Goal: Information Seeking & Learning: Learn about a topic

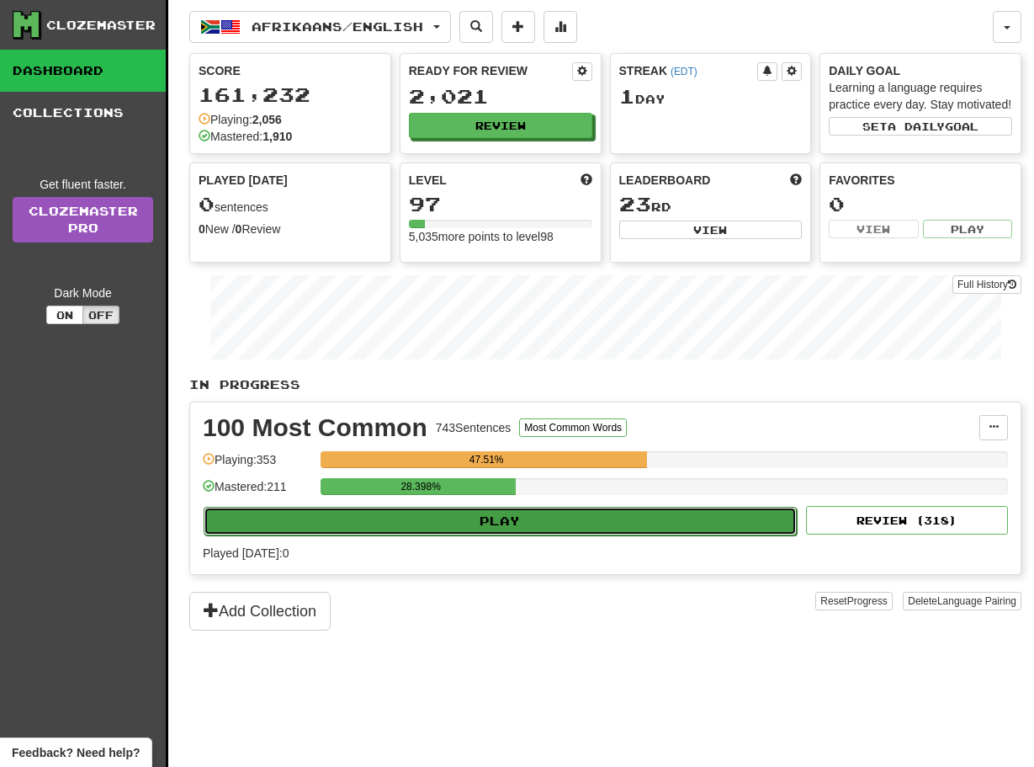
click at [433, 535] on button "Play" at bounding box center [500, 521] width 593 height 29
select select "**"
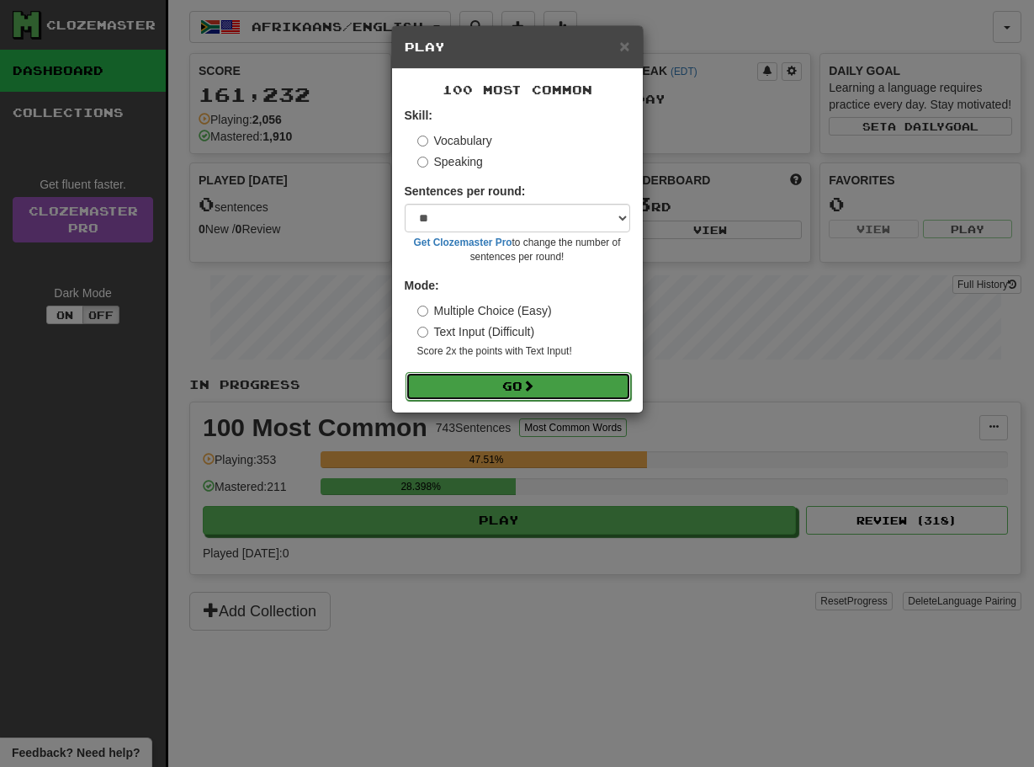
click at [516, 388] on button "Go" at bounding box center [519, 386] width 226 height 29
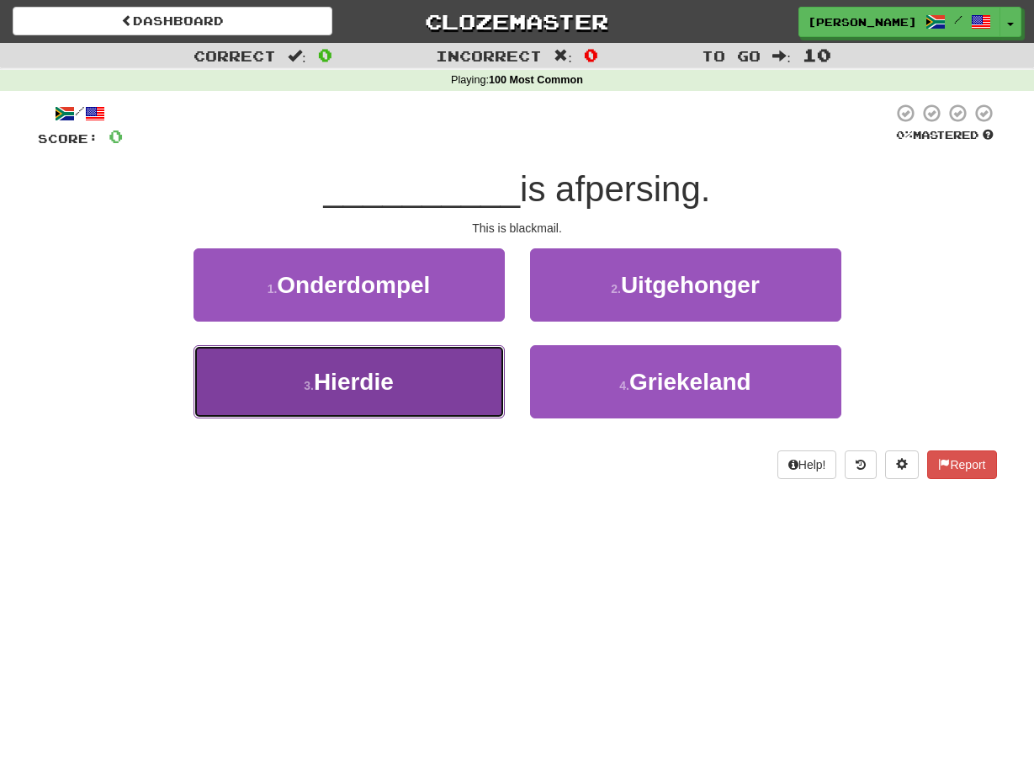
click at [490, 380] on button "3 . Hierdie" at bounding box center [349, 381] width 311 height 73
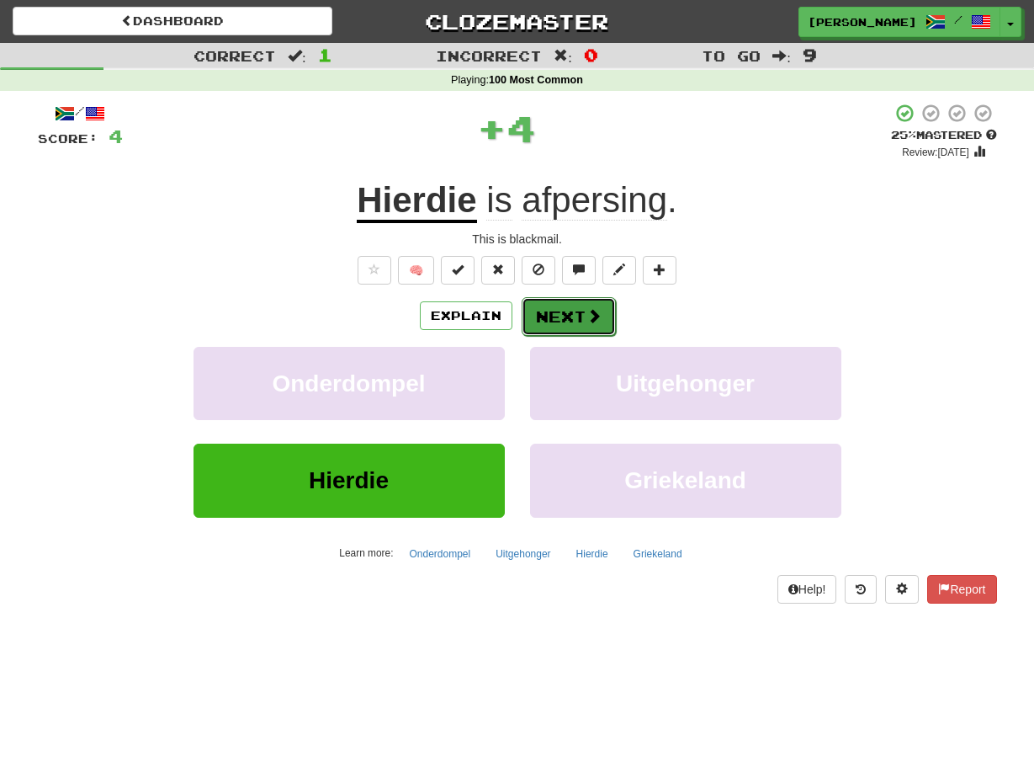
click at [530, 326] on button "Next" at bounding box center [569, 316] width 94 height 39
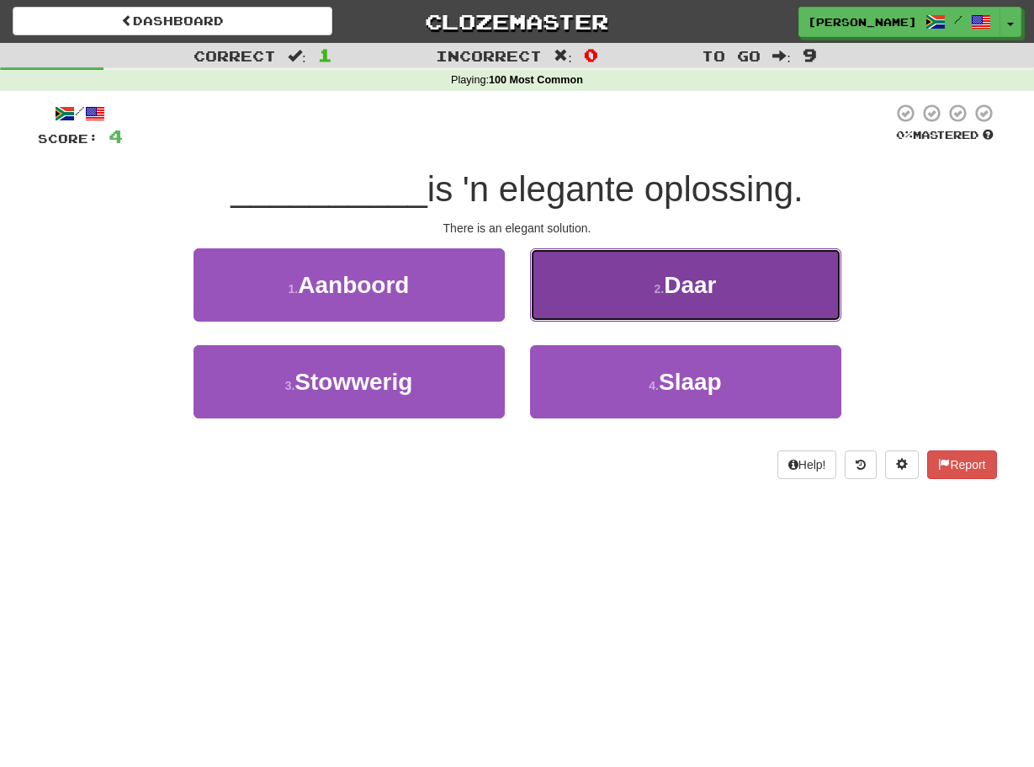
click at [540, 309] on button "2 . Daar" at bounding box center [685, 284] width 311 height 73
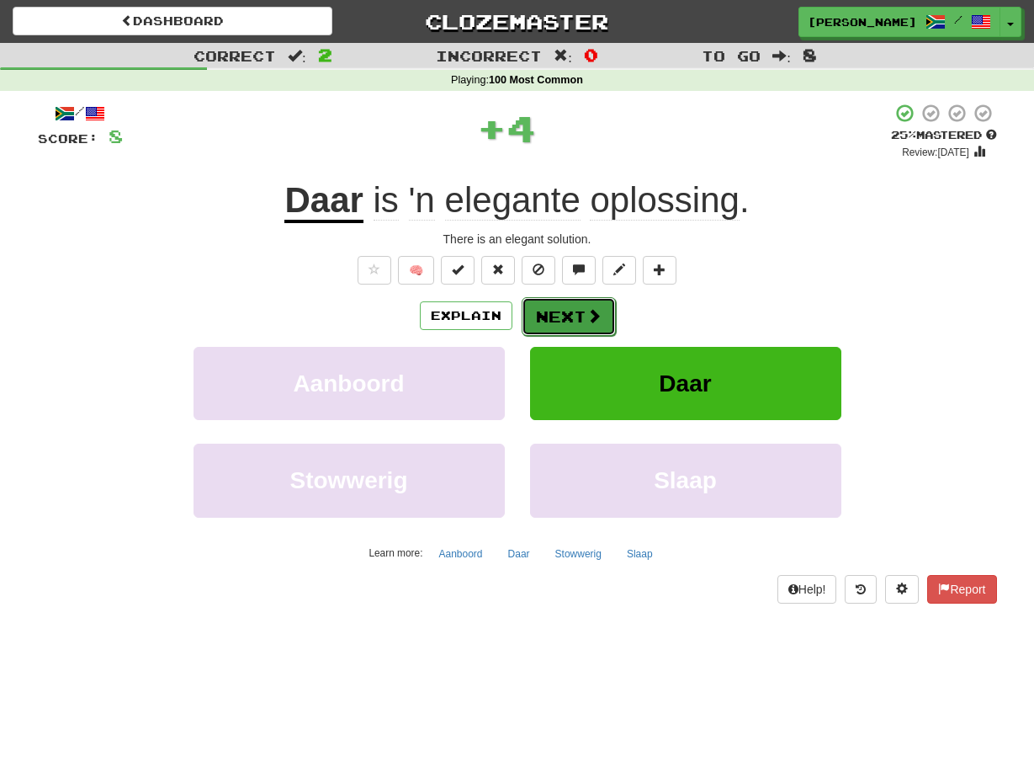
click at [526, 318] on button "Next" at bounding box center [569, 316] width 94 height 39
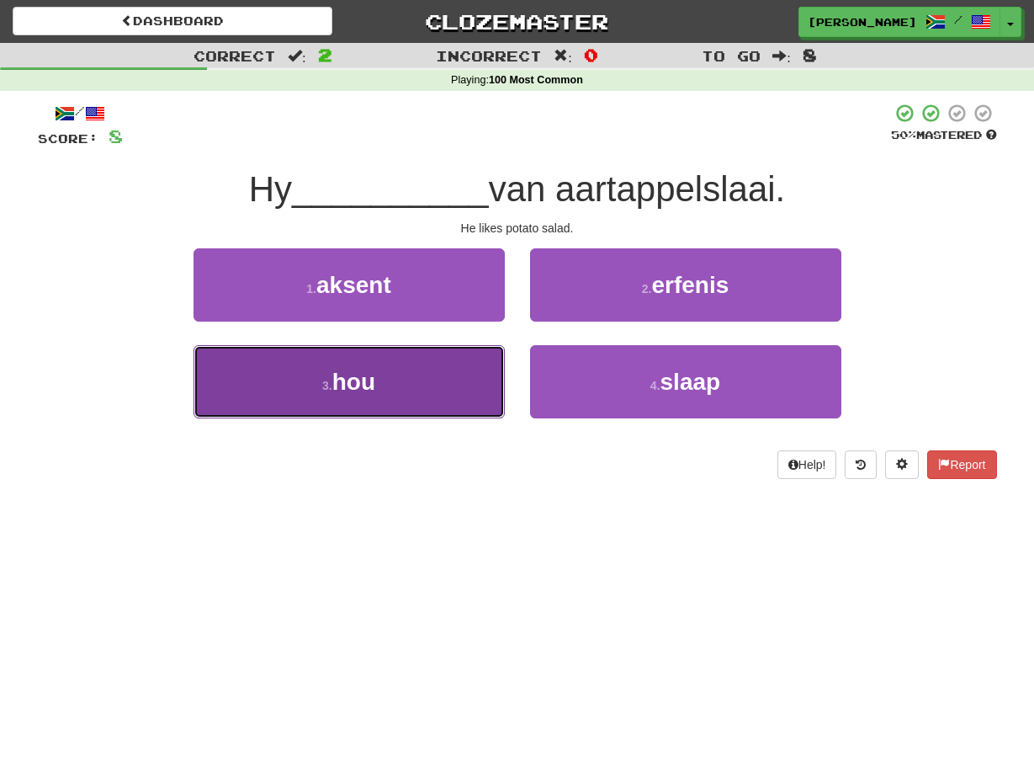
click at [494, 359] on button "3 . hou" at bounding box center [349, 381] width 311 height 73
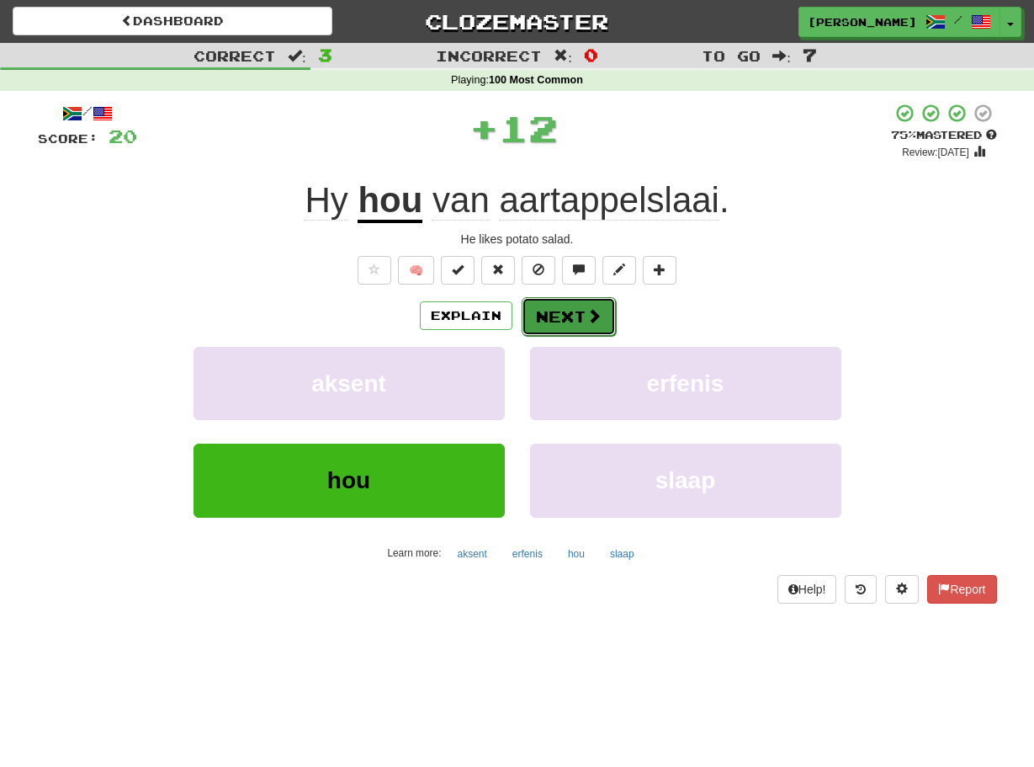
click at [538, 319] on button "Next" at bounding box center [569, 316] width 94 height 39
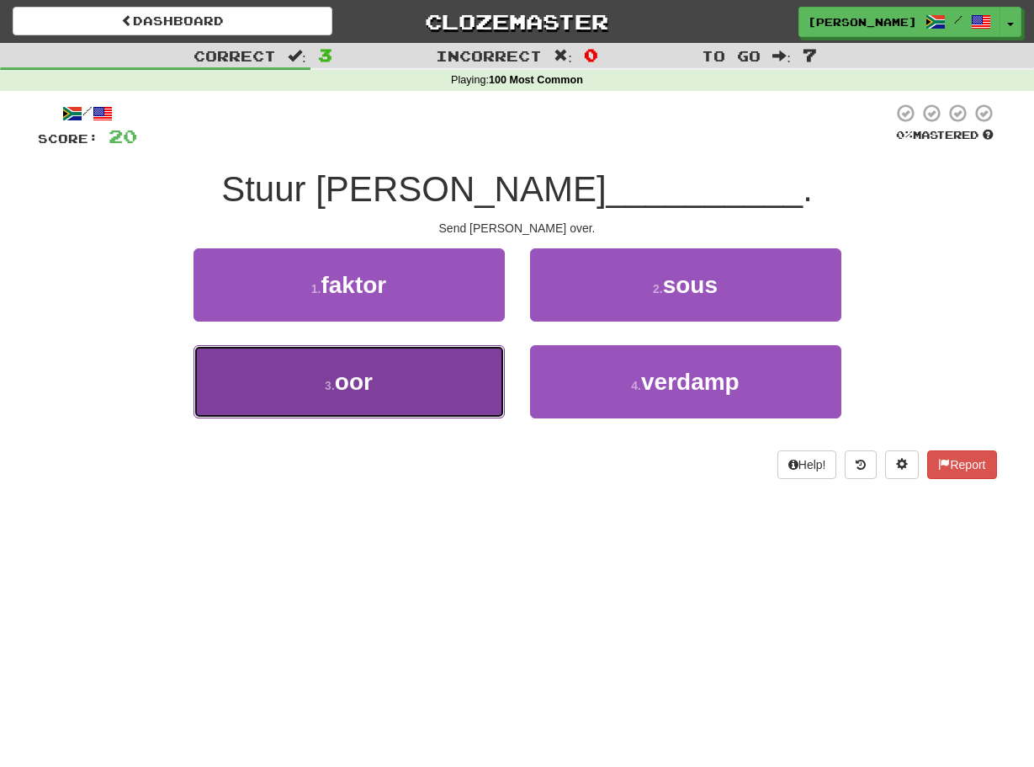
click at [503, 363] on button "3 . oor" at bounding box center [349, 381] width 311 height 73
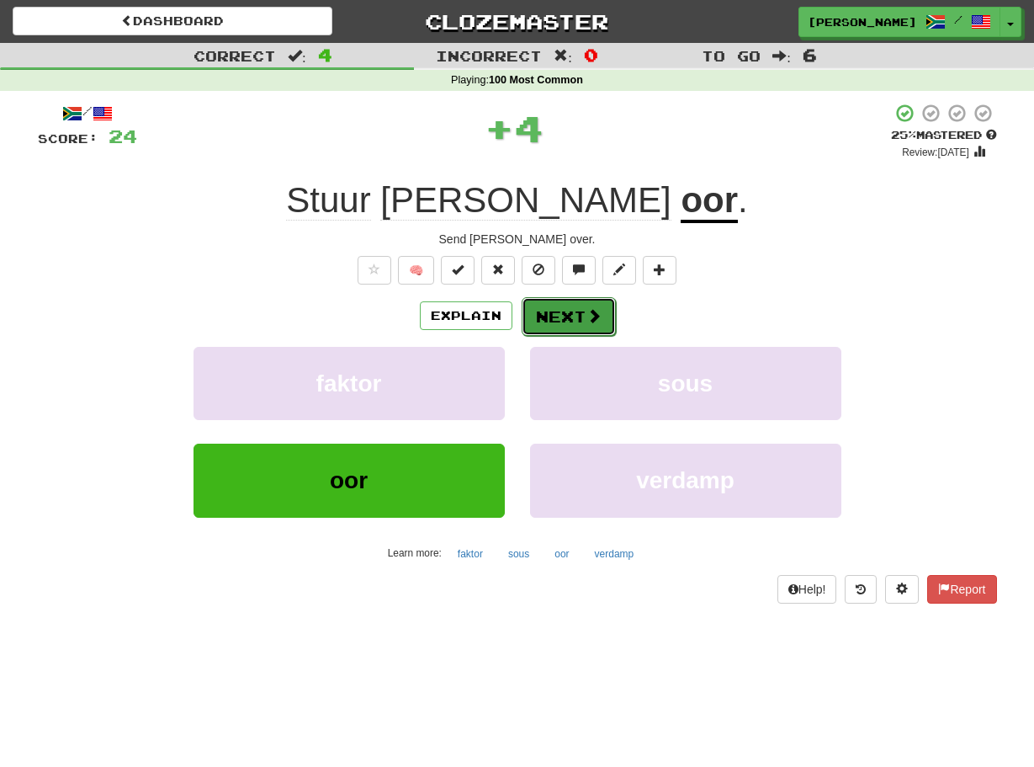
click at [523, 325] on button "Next" at bounding box center [569, 316] width 94 height 39
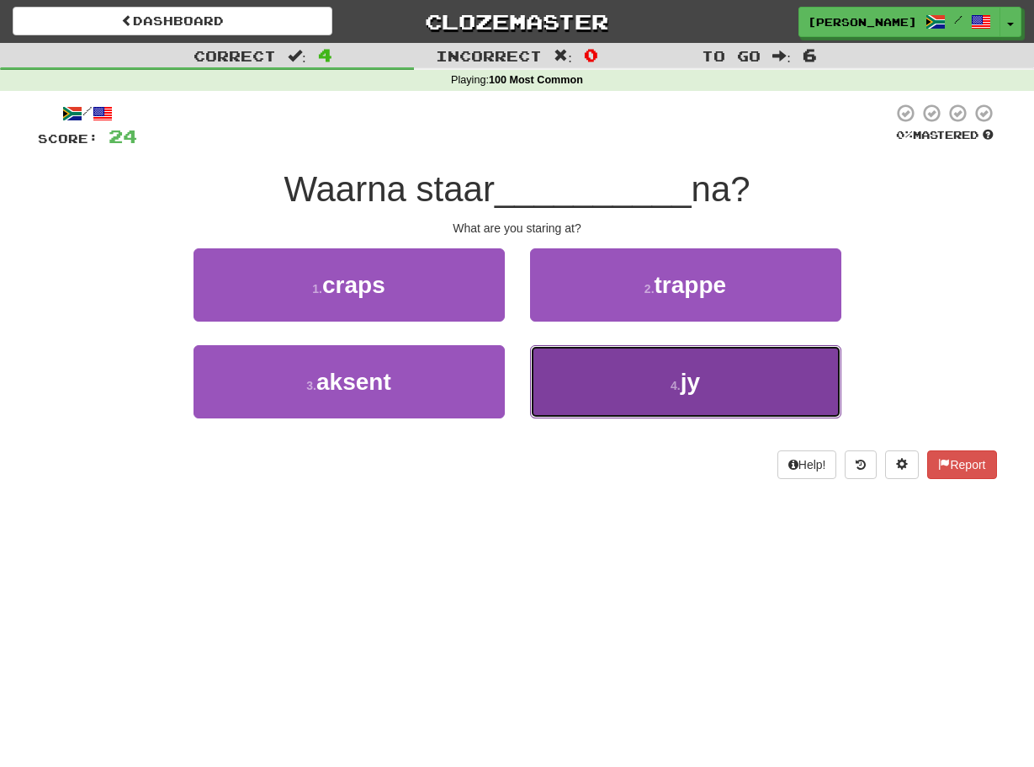
click at [539, 363] on button "4 . jy" at bounding box center [685, 381] width 311 height 73
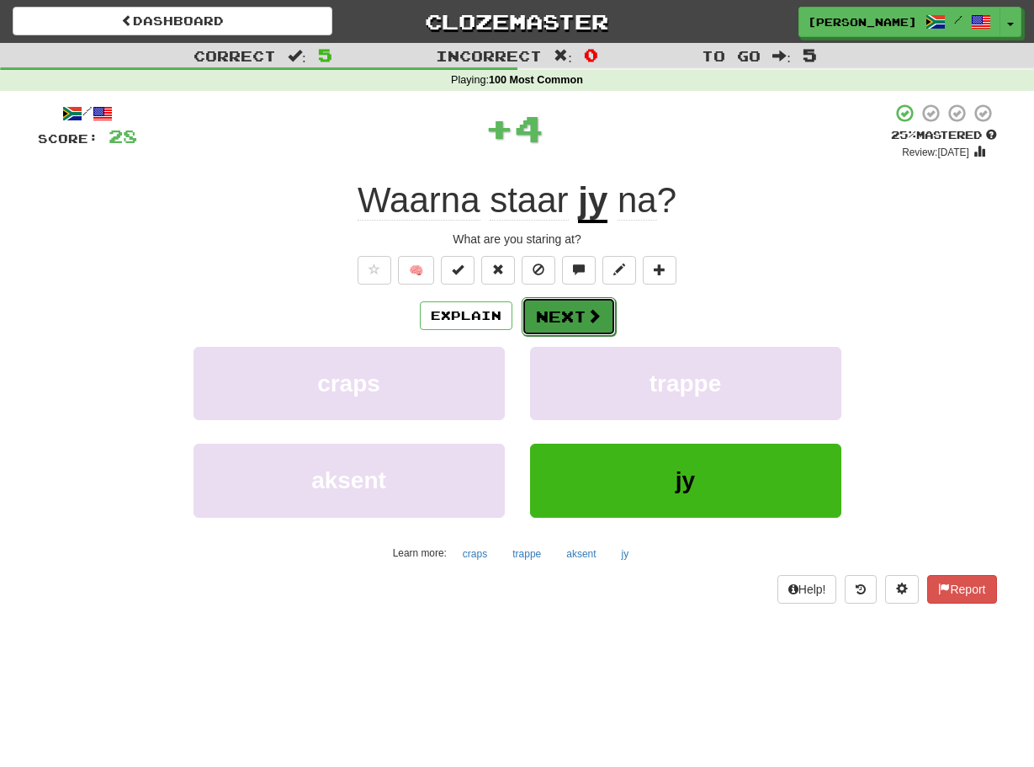
click at [532, 311] on button "Next" at bounding box center [569, 316] width 94 height 39
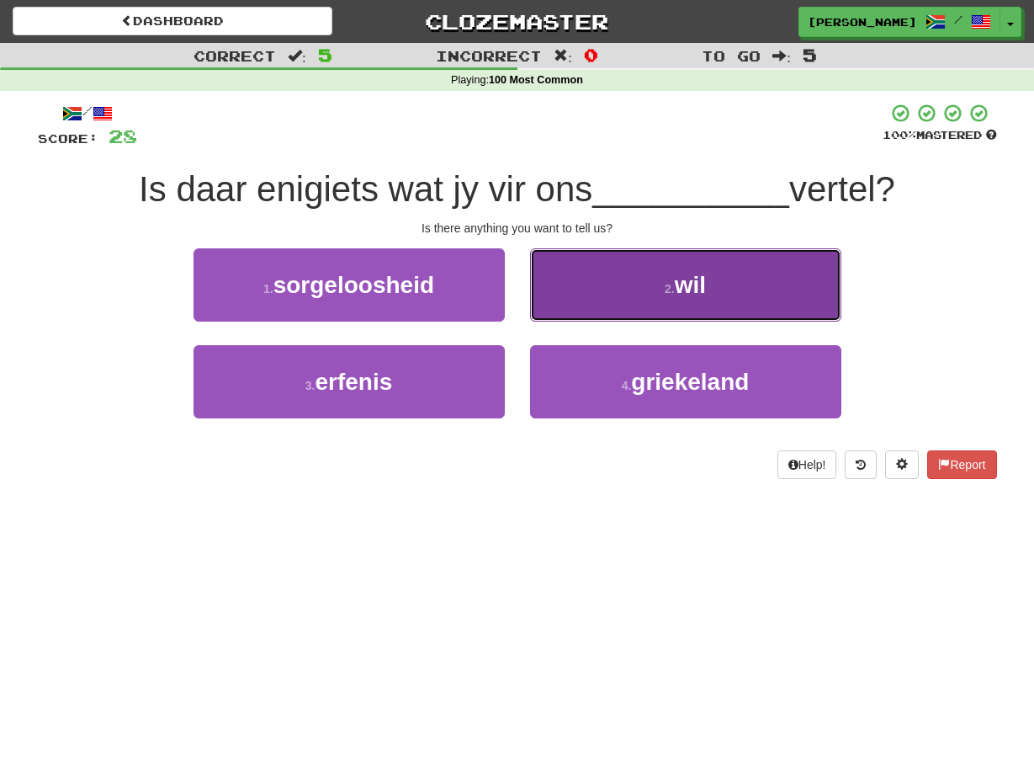
click at [535, 300] on button "2 . wil" at bounding box center [685, 284] width 311 height 73
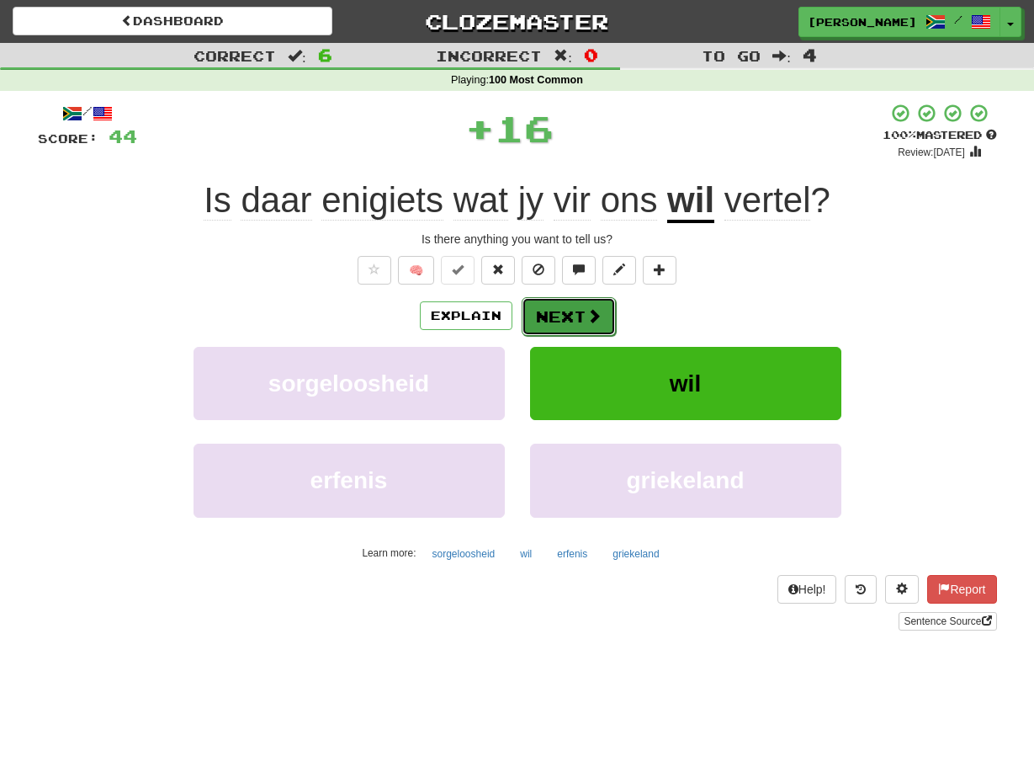
click at [534, 307] on button "Next" at bounding box center [569, 316] width 94 height 39
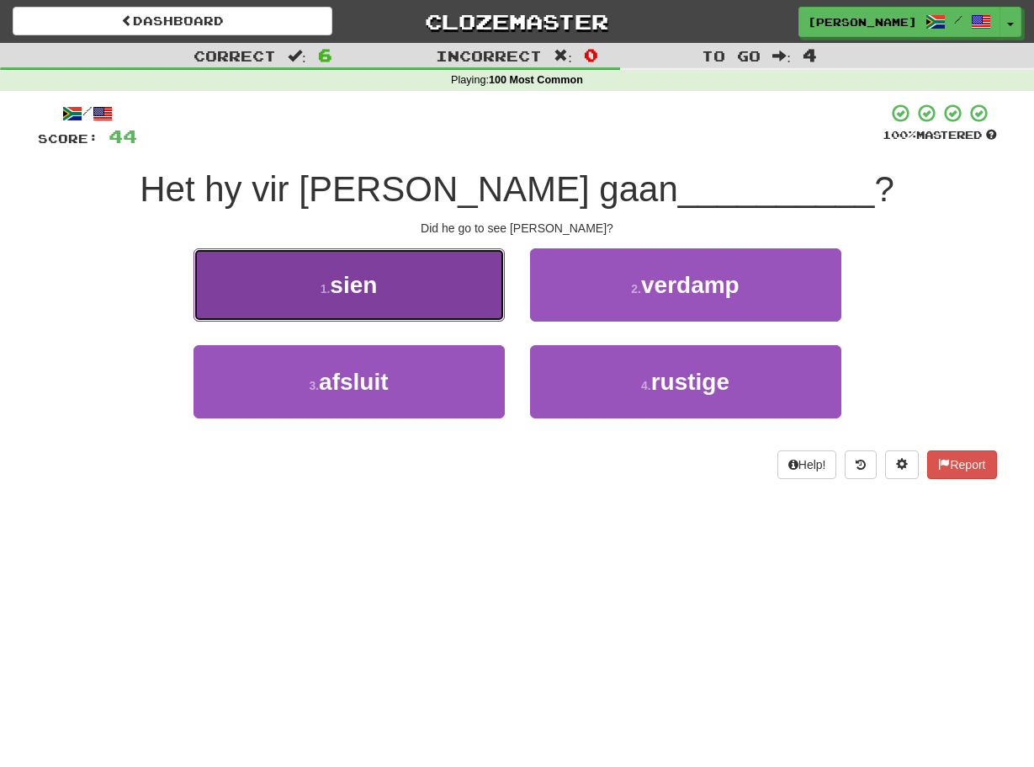
click at [483, 300] on button "1 . sien" at bounding box center [349, 284] width 311 height 73
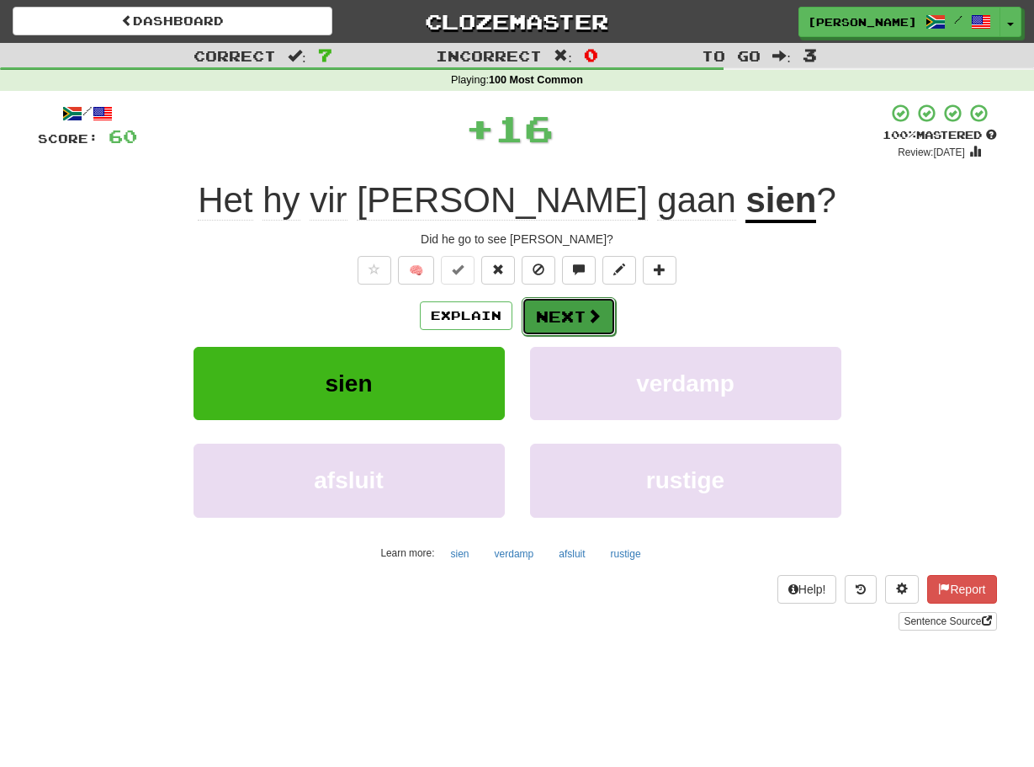
click at [531, 311] on button "Next" at bounding box center [569, 316] width 94 height 39
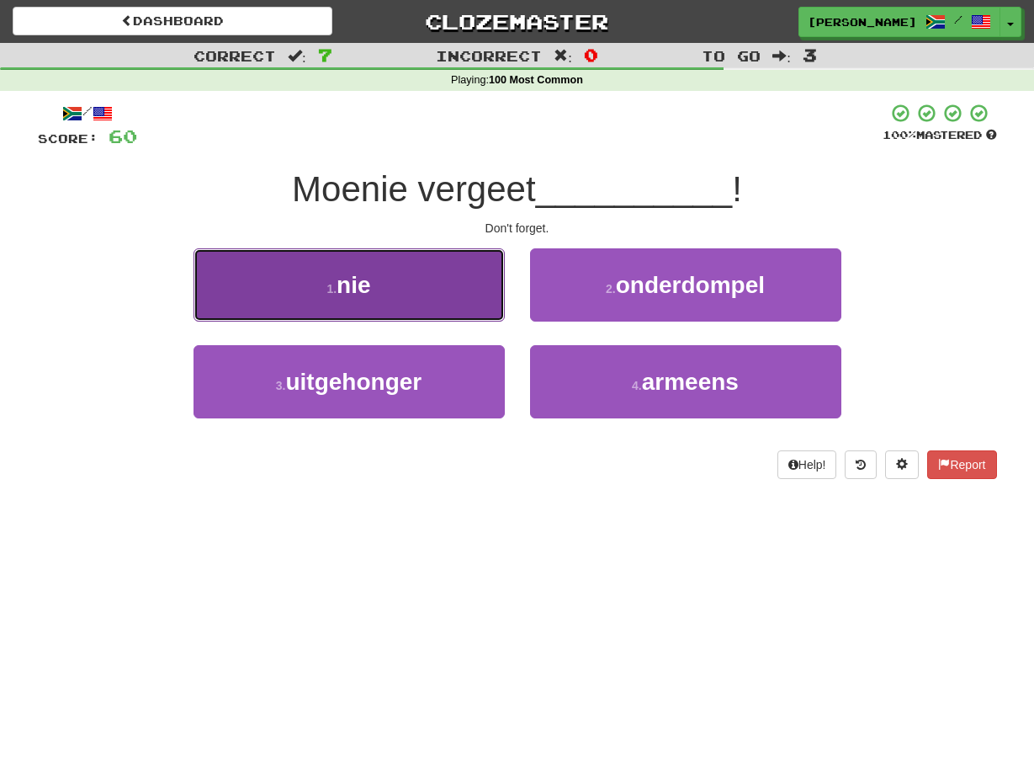
click at [490, 304] on button "1 . nie" at bounding box center [349, 284] width 311 height 73
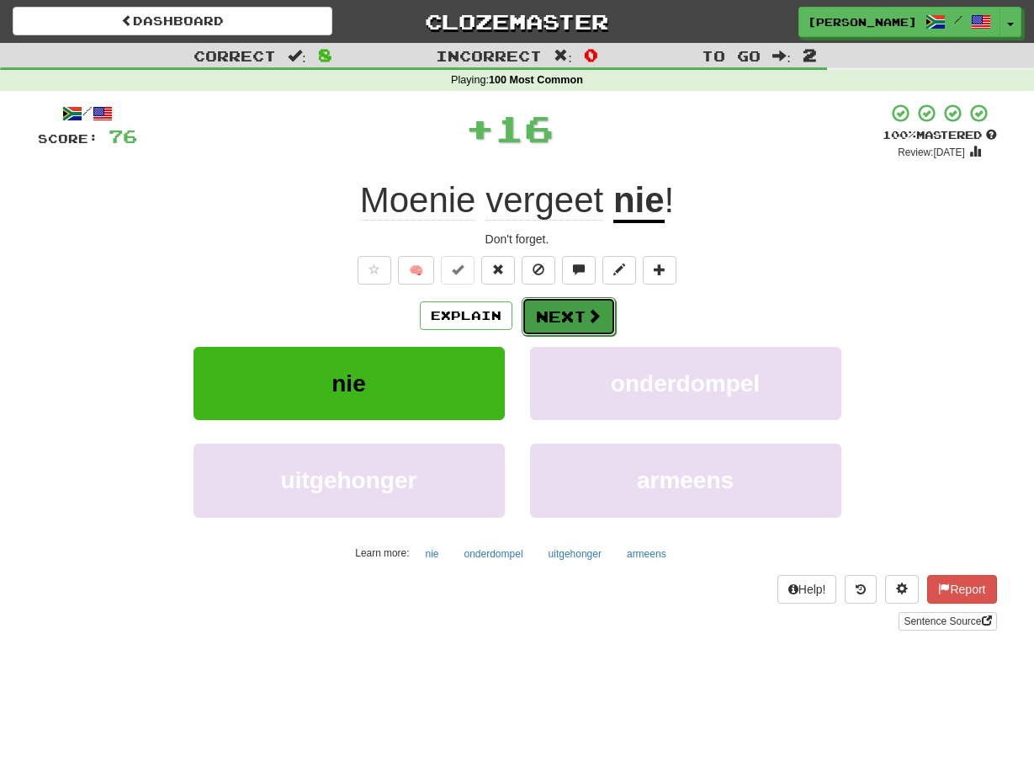
click at [534, 309] on button "Next" at bounding box center [569, 316] width 94 height 39
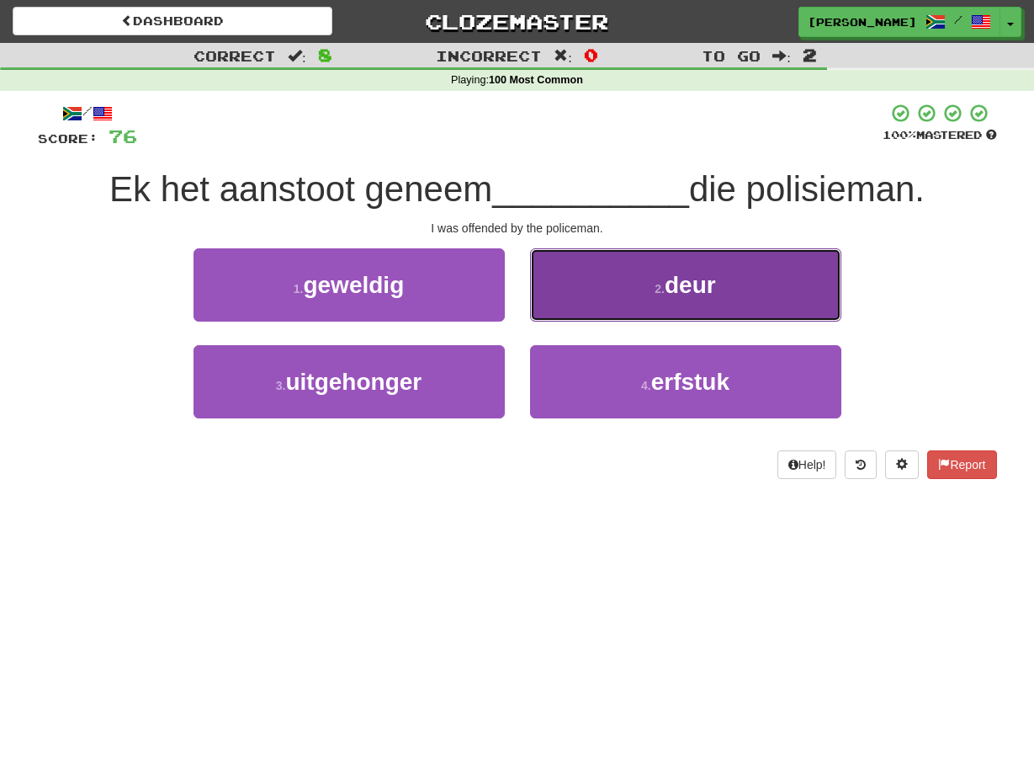
click at [539, 304] on button "2 . deur" at bounding box center [685, 284] width 311 height 73
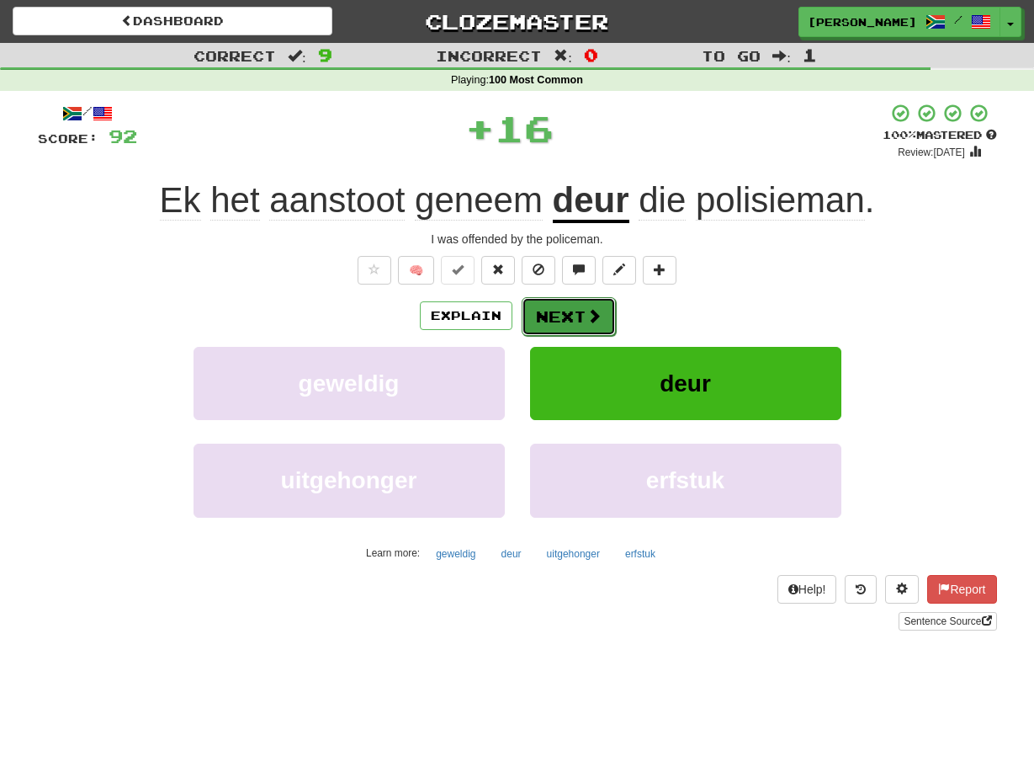
click at [536, 310] on button "Next" at bounding box center [569, 316] width 94 height 39
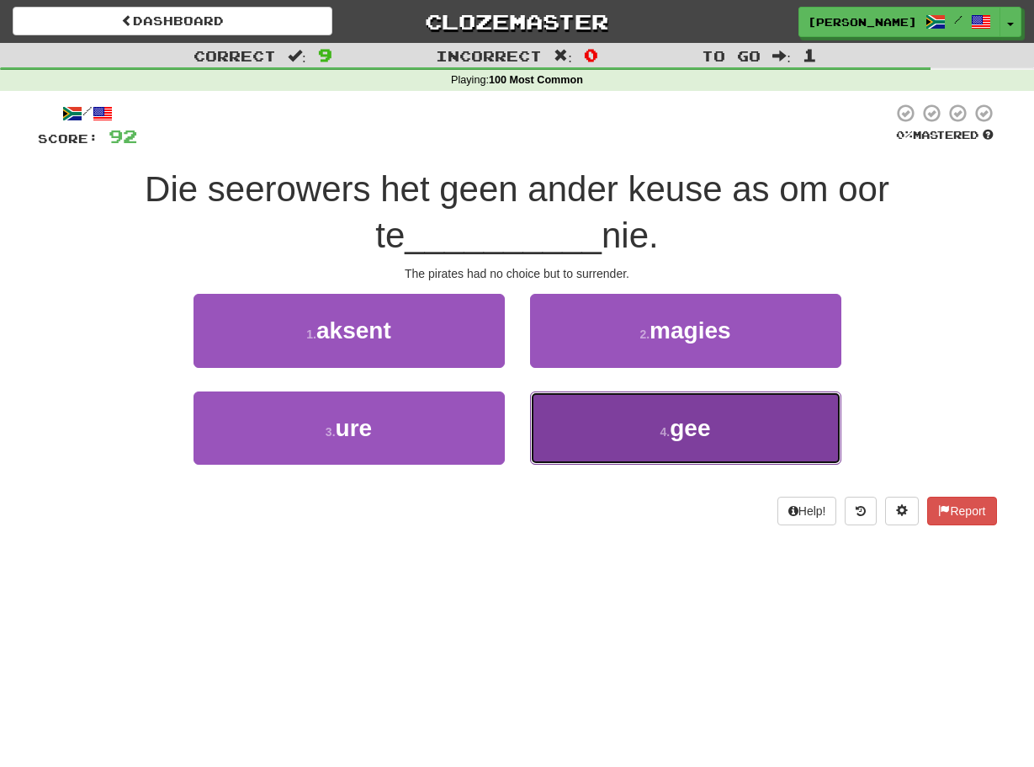
click at [534, 396] on button "4 . gee" at bounding box center [685, 427] width 311 height 73
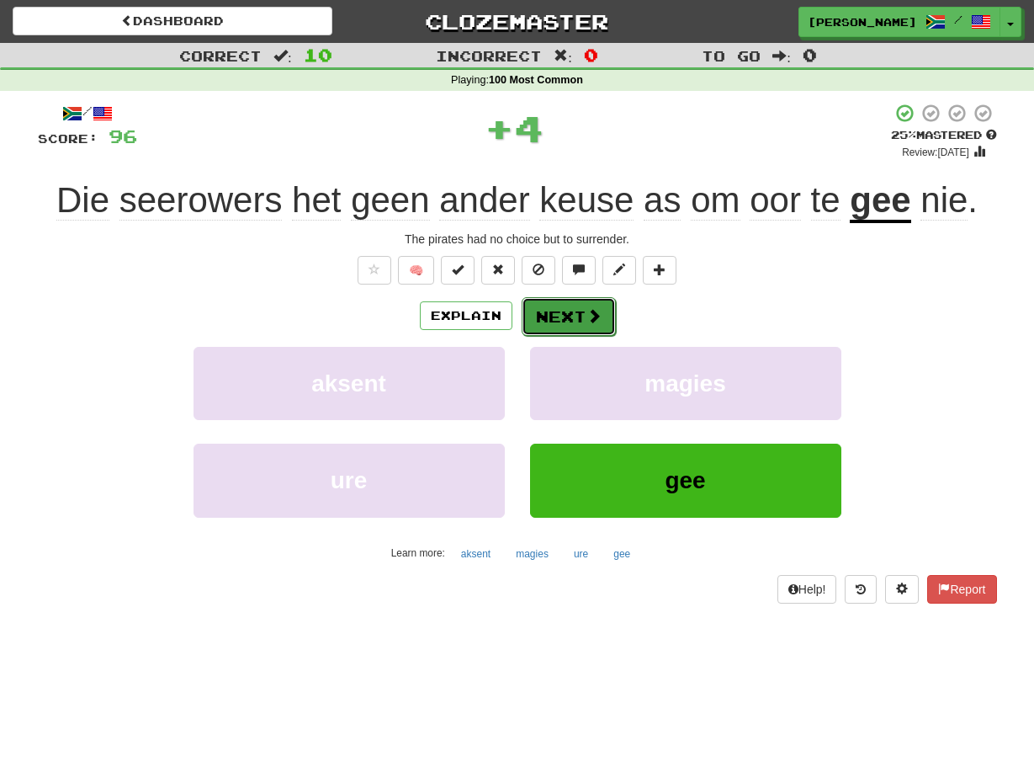
click at [524, 313] on button "Next" at bounding box center [569, 316] width 94 height 39
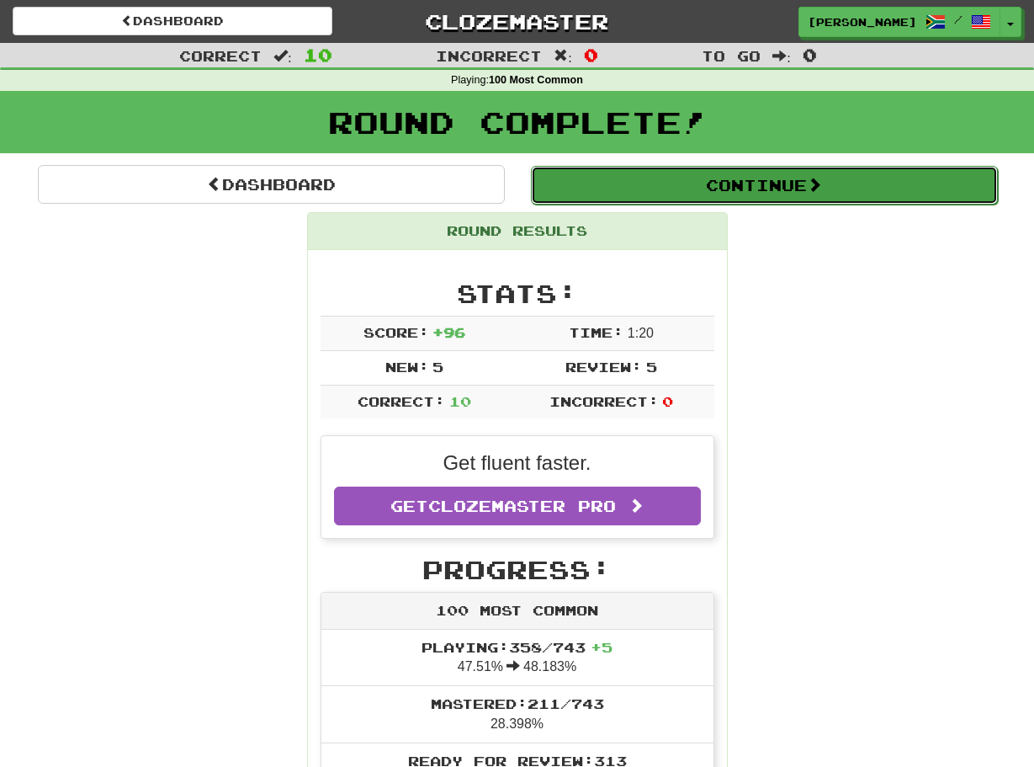
click at [547, 178] on button "Continue" at bounding box center [764, 185] width 467 height 39
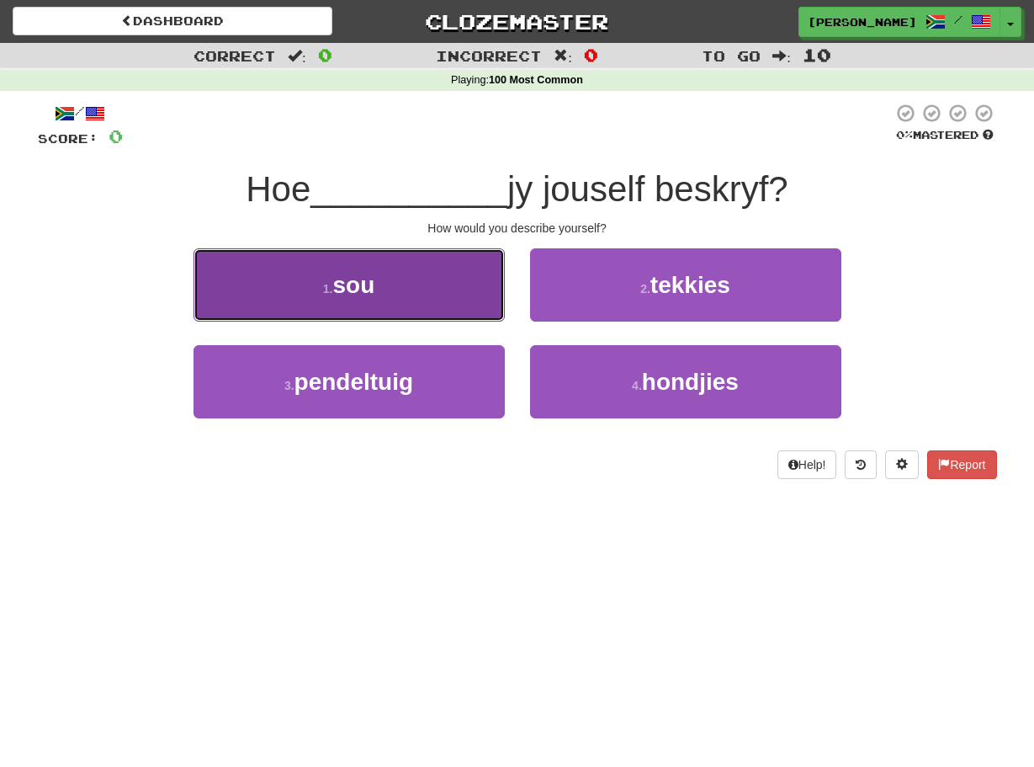
click at [492, 273] on button "1 . sou" at bounding box center [349, 284] width 311 height 73
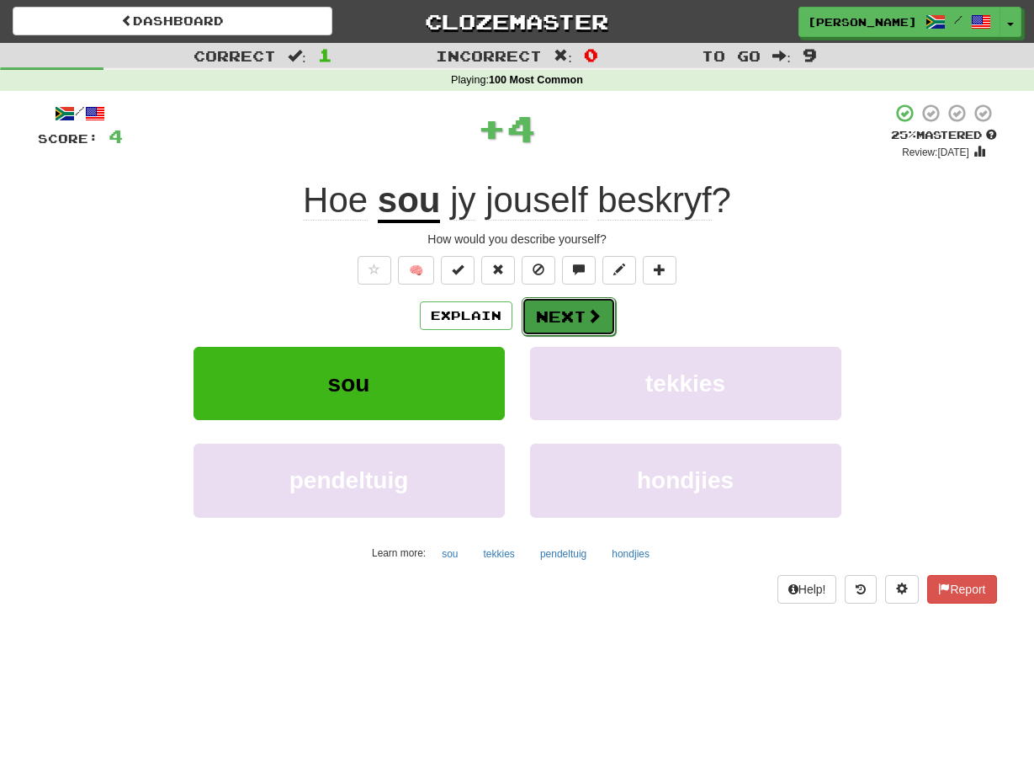
click at [535, 321] on button "Next" at bounding box center [569, 316] width 94 height 39
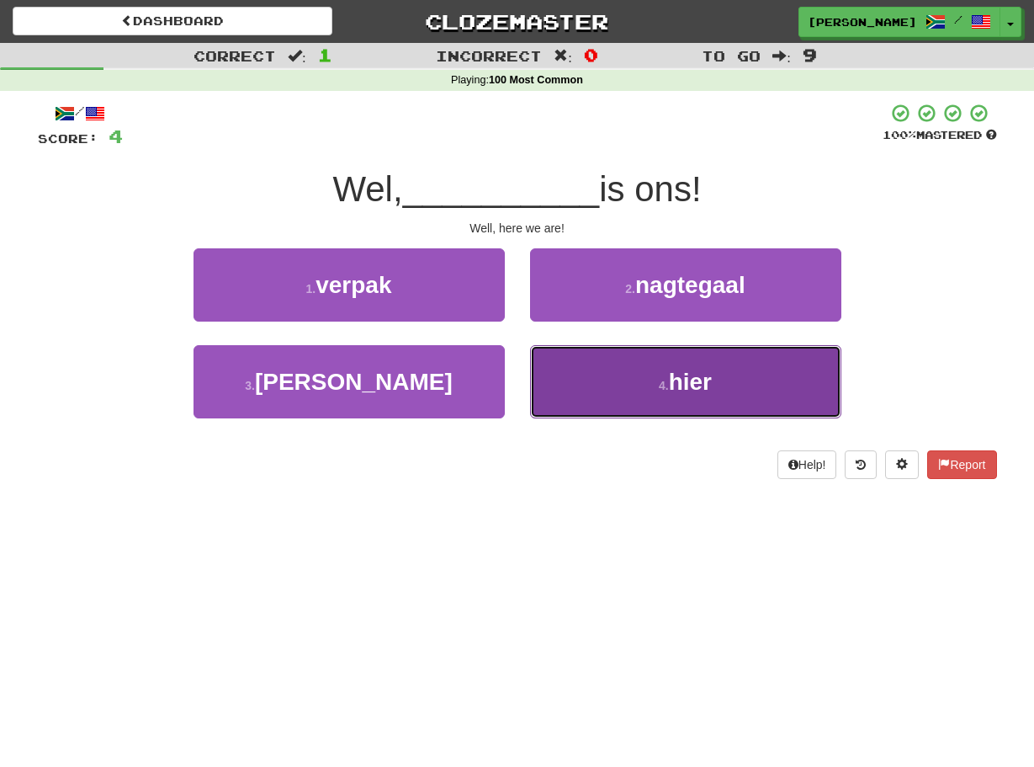
click at [539, 364] on button "4 . hier" at bounding box center [685, 381] width 311 height 73
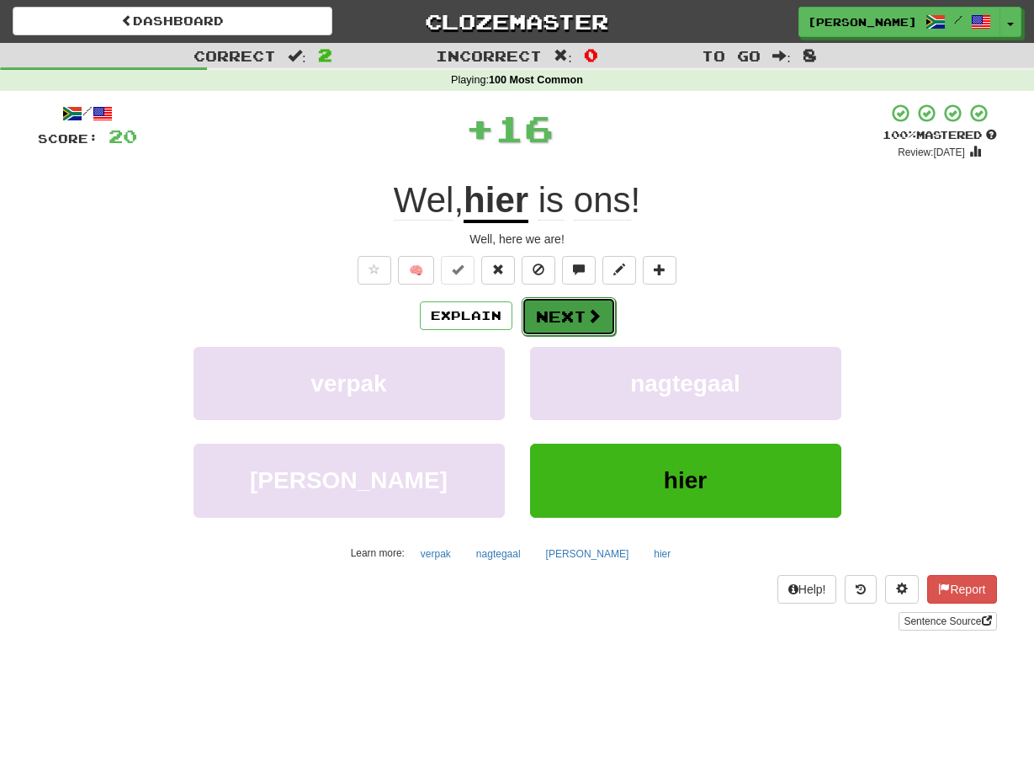
click at [529, 313] on button "Next" at bounding box center [569, 316] width 94 height 39
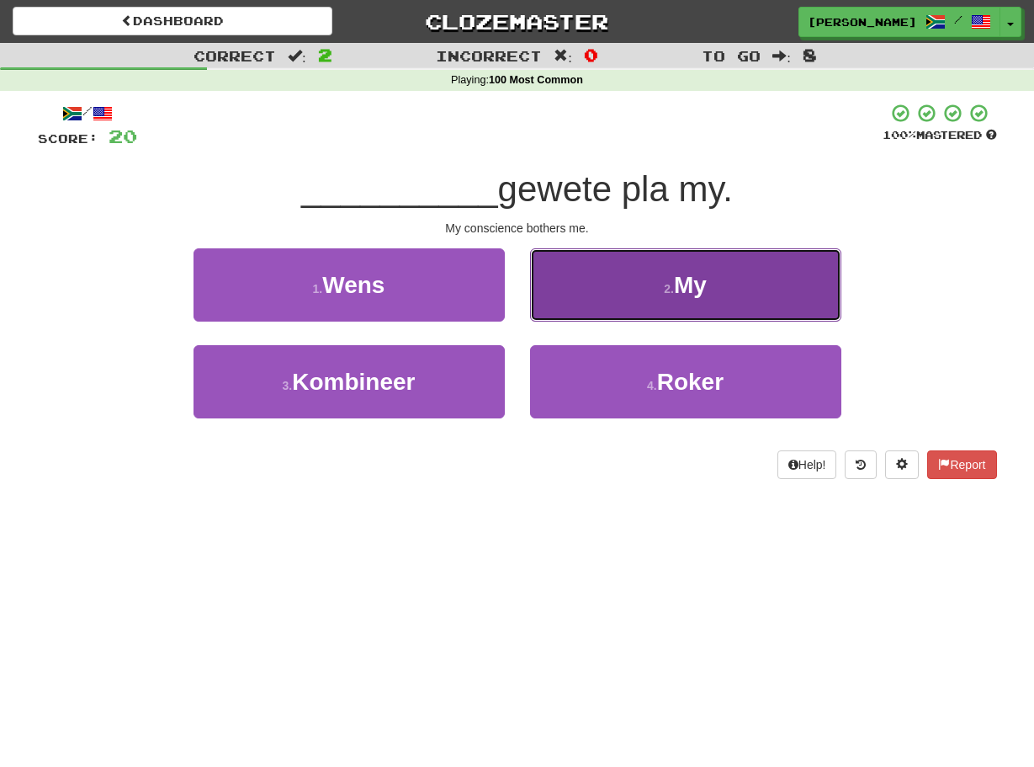
click at [535, 305] on button "2 . My" at bounding box center [685, 284] width 311 height 73
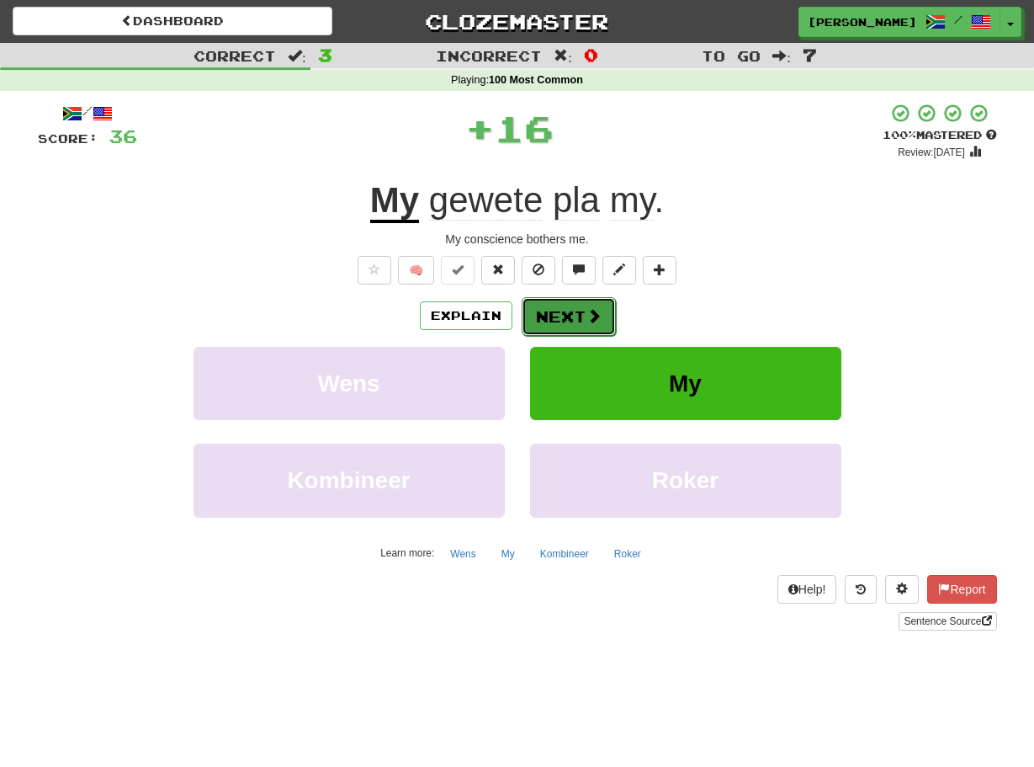
click at [534, 307] on button "Next" at bounding box center [569, 316] width 94 height 39
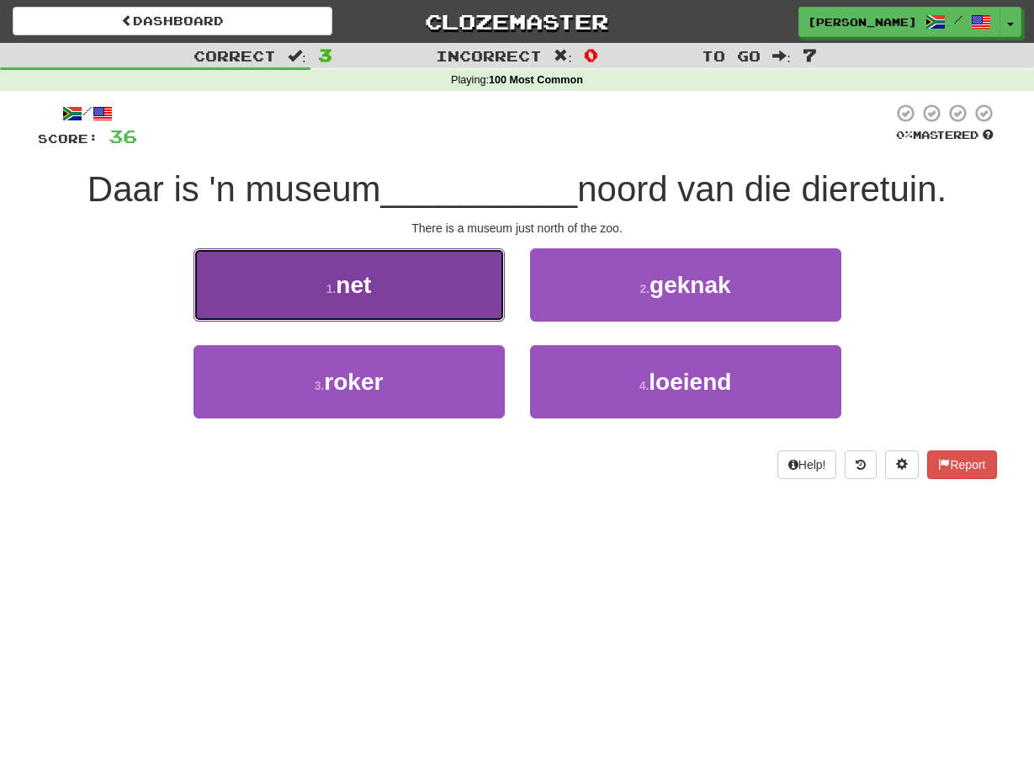
click at [481, 292] on button "1 . net" at bounding box center [349, 284] width 311 height 73
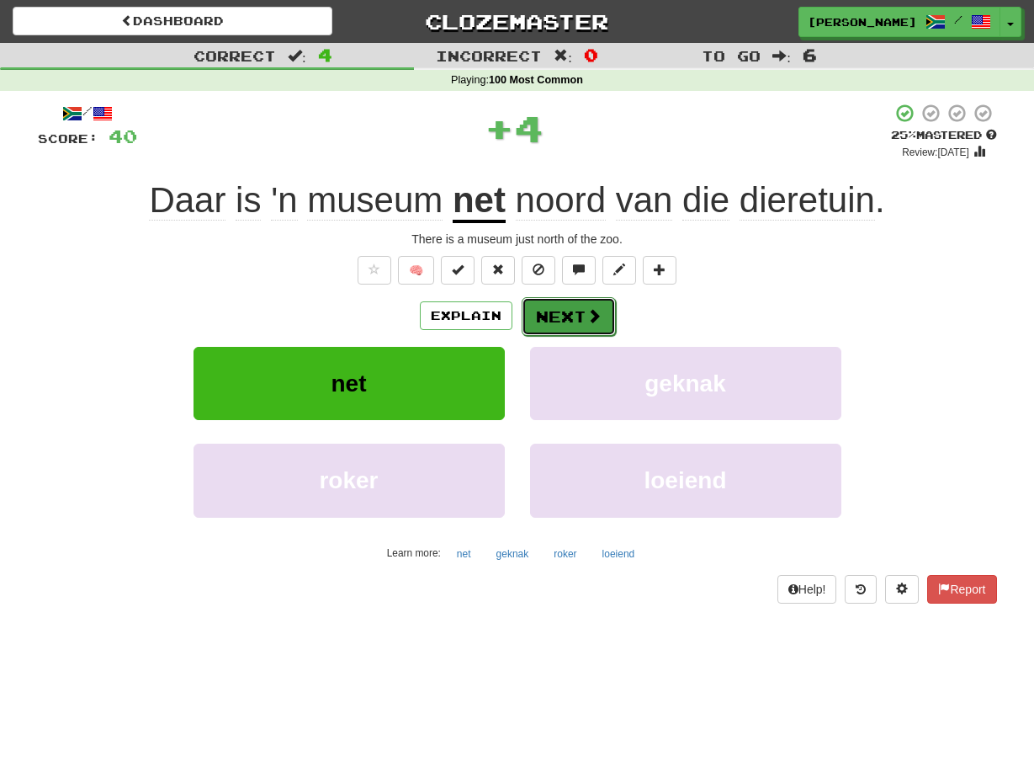
click at [528, 311] on button "Next" at bounding box center [569, 316] width 94 height 39
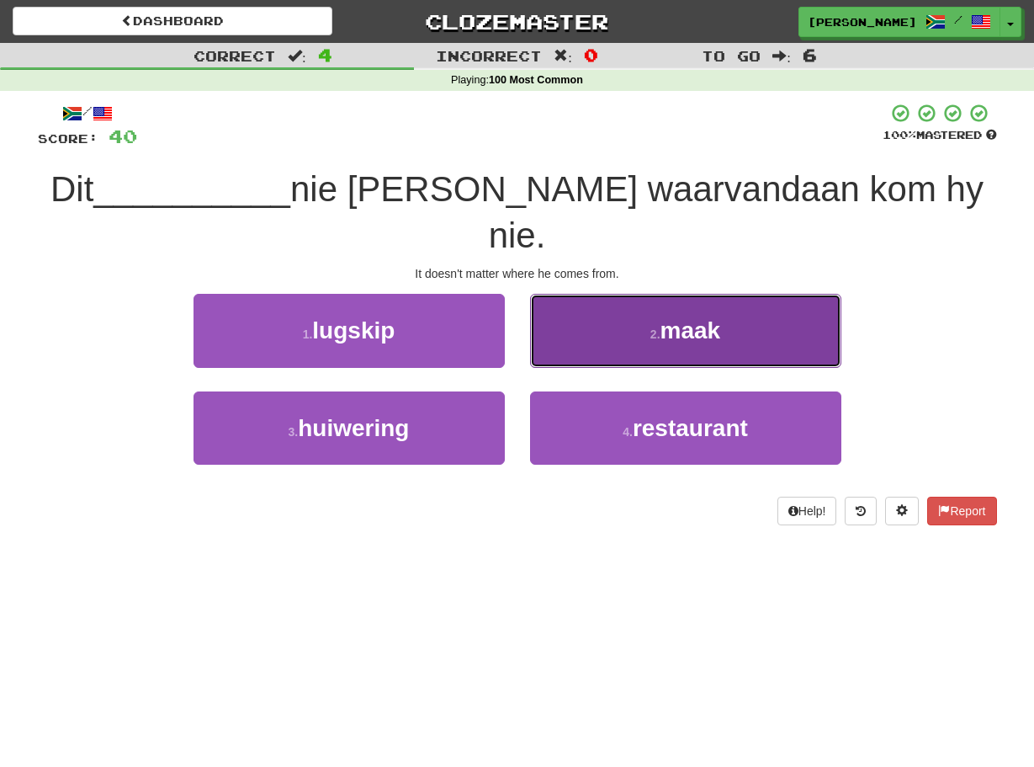
click at [539, 311] on button "2 . maak" at bounding box center [685, 330] width 311 height 73
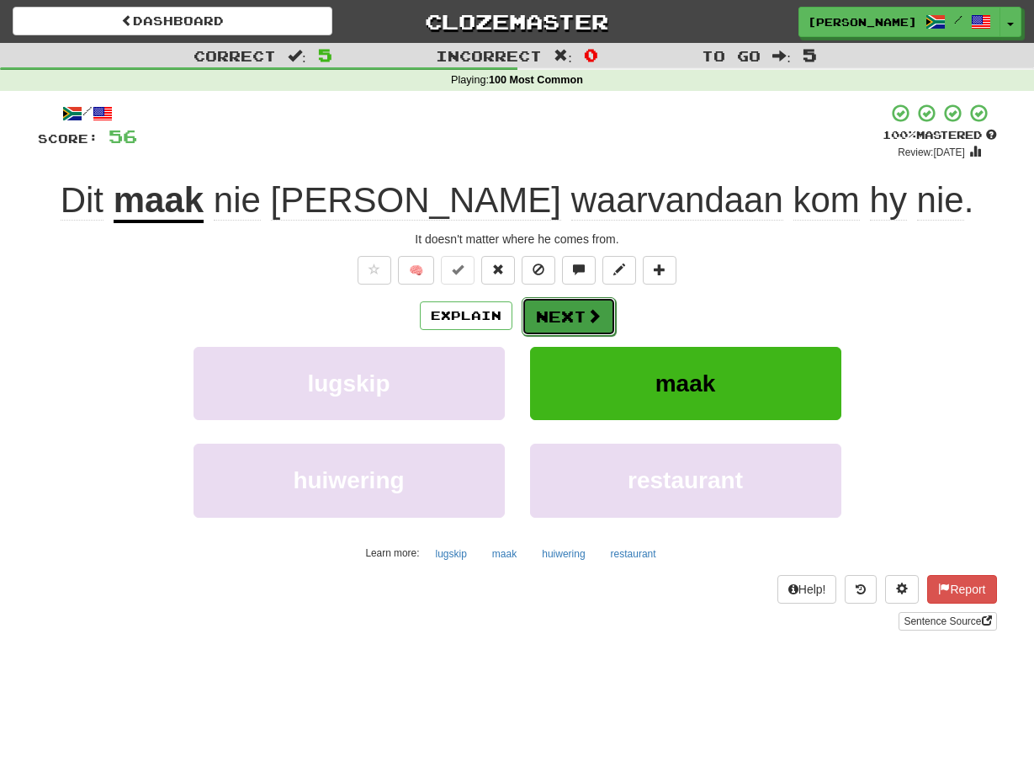
click at [537, 311] on button "Next" at bounding box center [569, 316] width 94 height 39
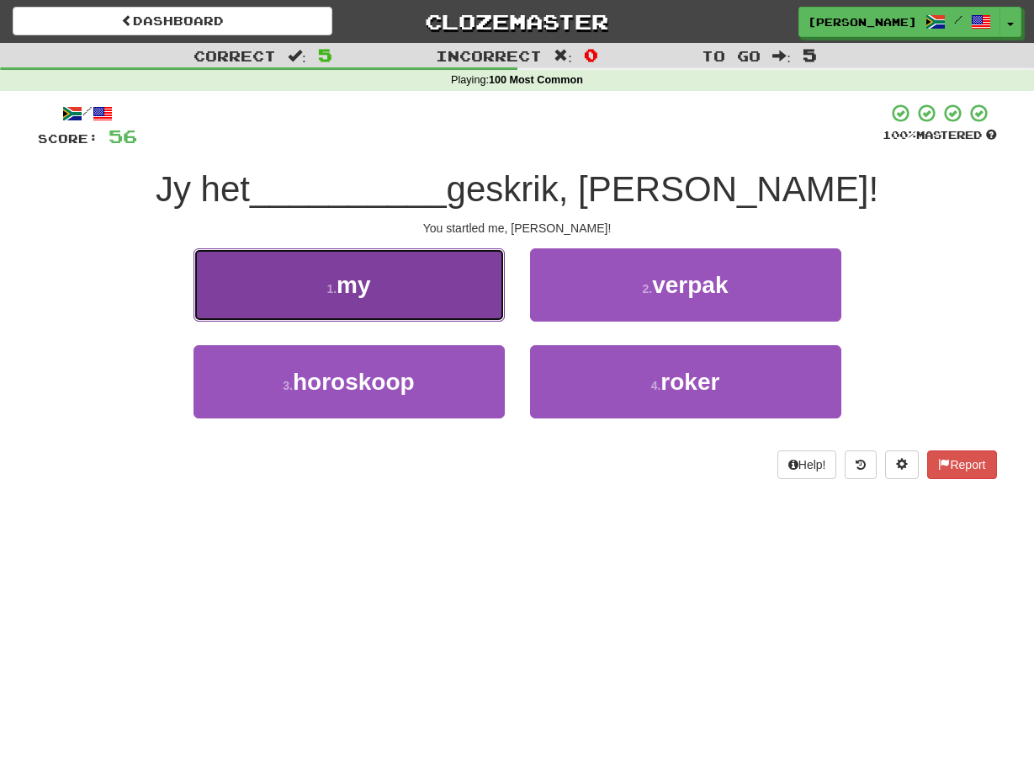
click at [495, 299] on button "1 . my" at bounding box center [349, 284] width 311 height 73
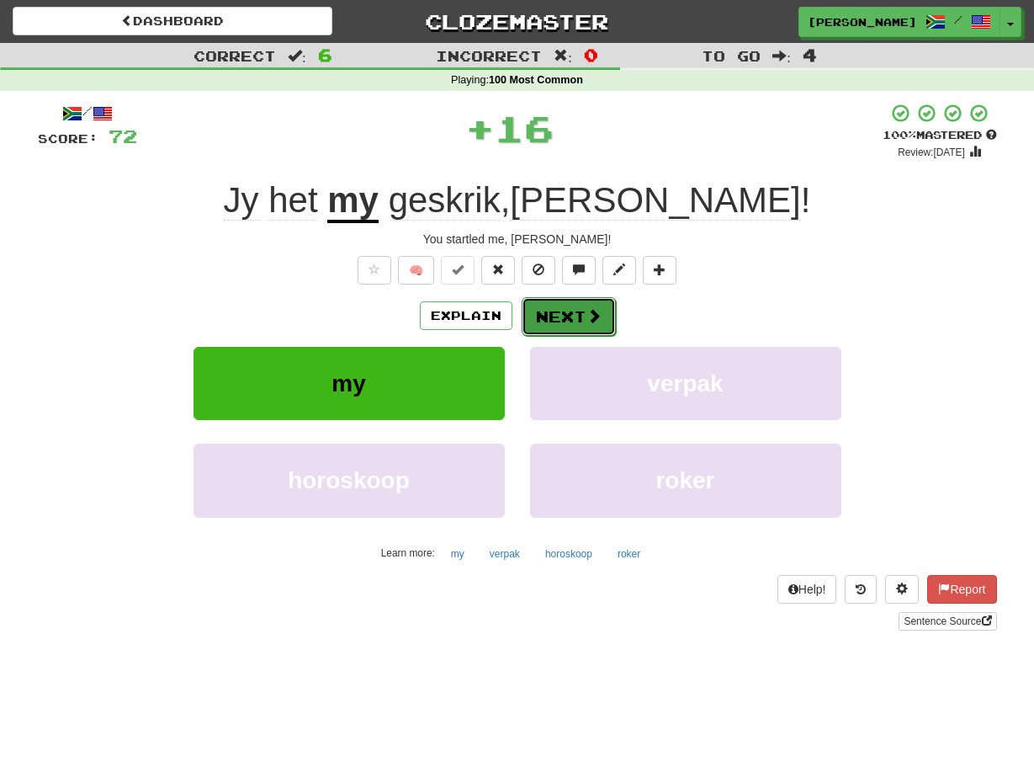
click at [524, 311] on button "Next" at bounding box center [569, 316] width 94 height 39
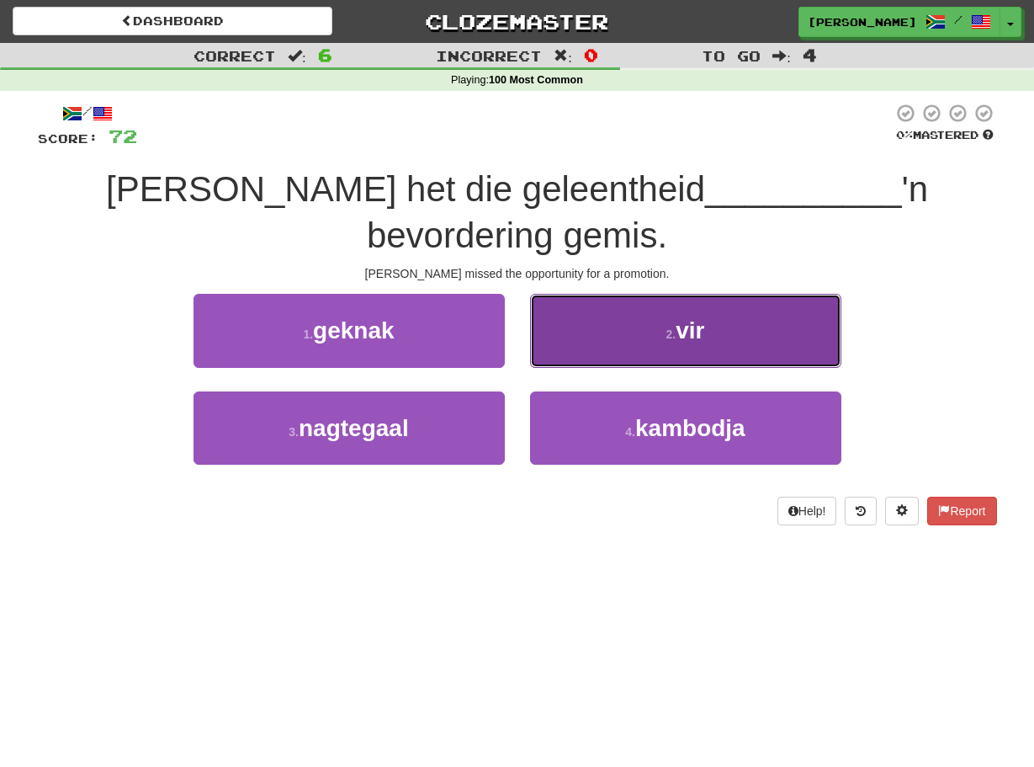
click at [534, 301] on button "2 . vir" at bounding box center [685, 330] width 311 height 73
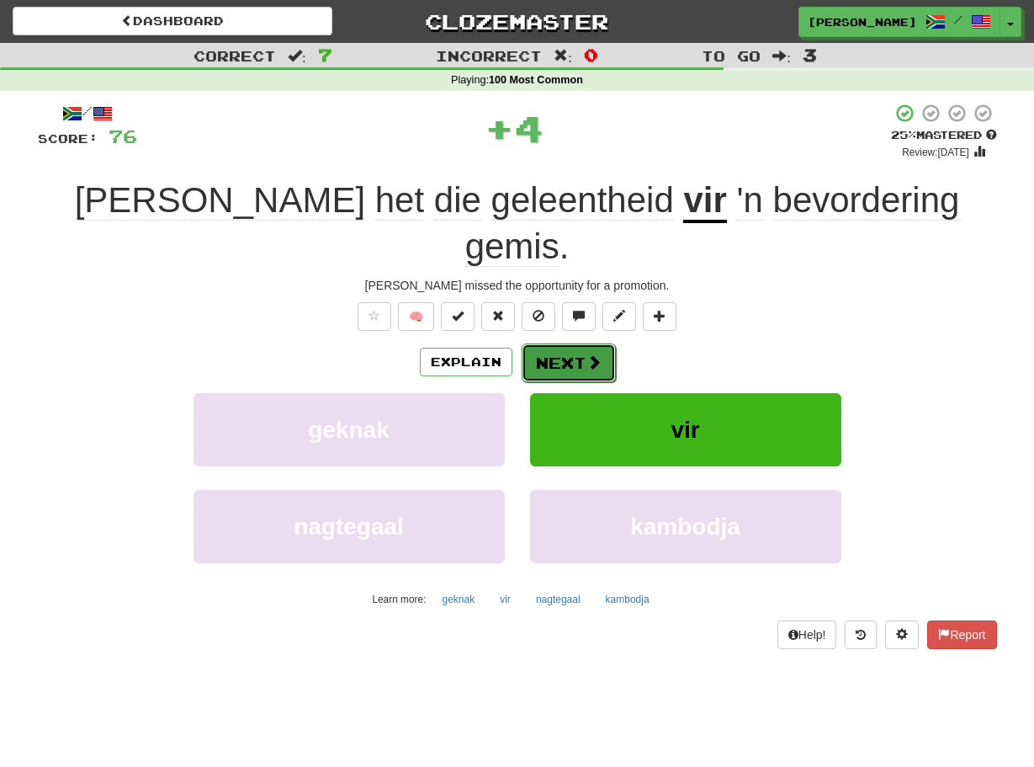
click at [531, 343] on button "Next" at bounding box center [569, 362] width 94 height 39
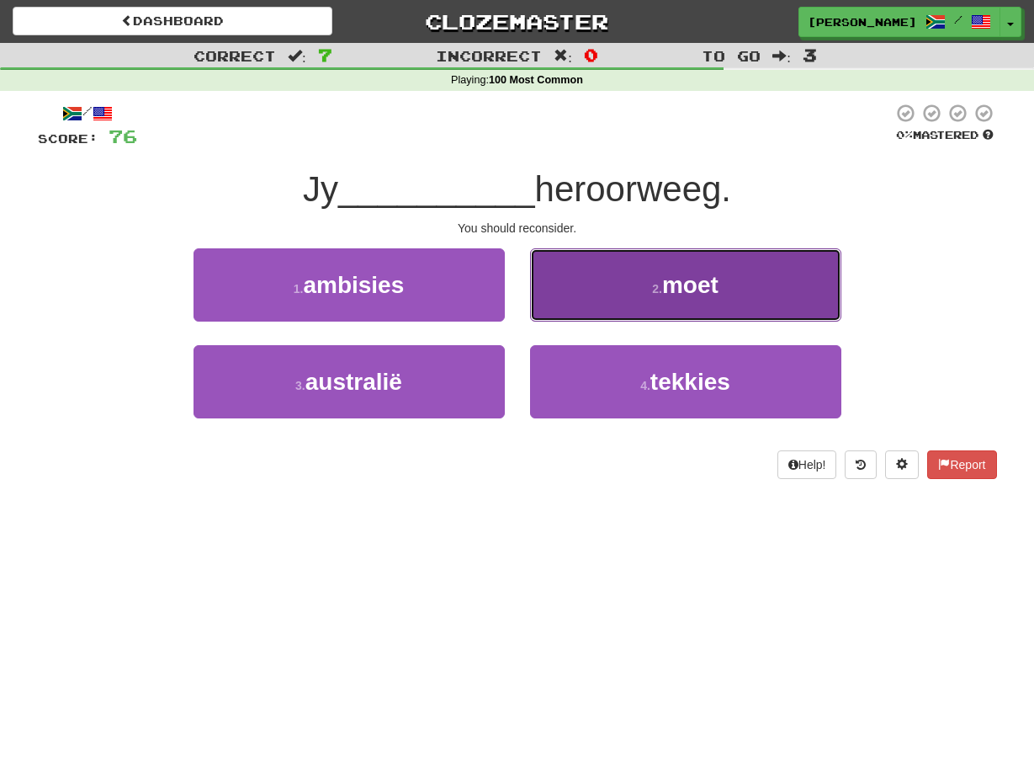
click at [536, 305] on button "2 . moet" at bounding box center [685, 284] width 311 height 73
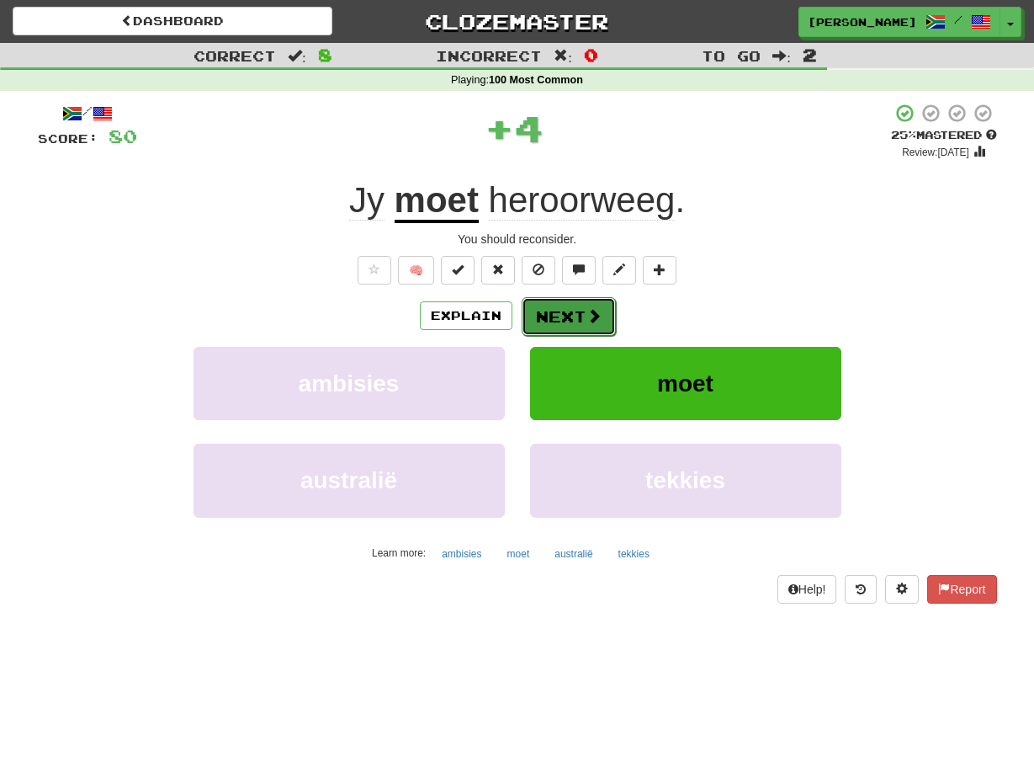
click at [533, 310] on button "Next" at bounding box center [569, 316] width 94 height 39
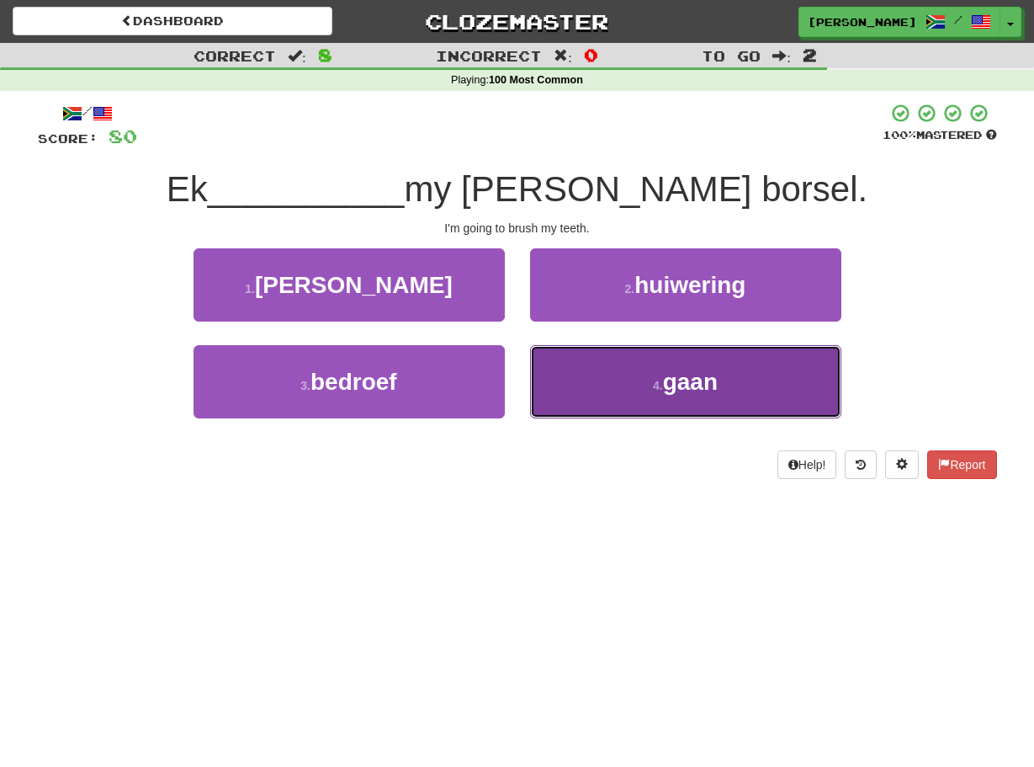
click at [539, 353] on button "4 . gaan" at bounding box center [685, 381] width 311 height 73
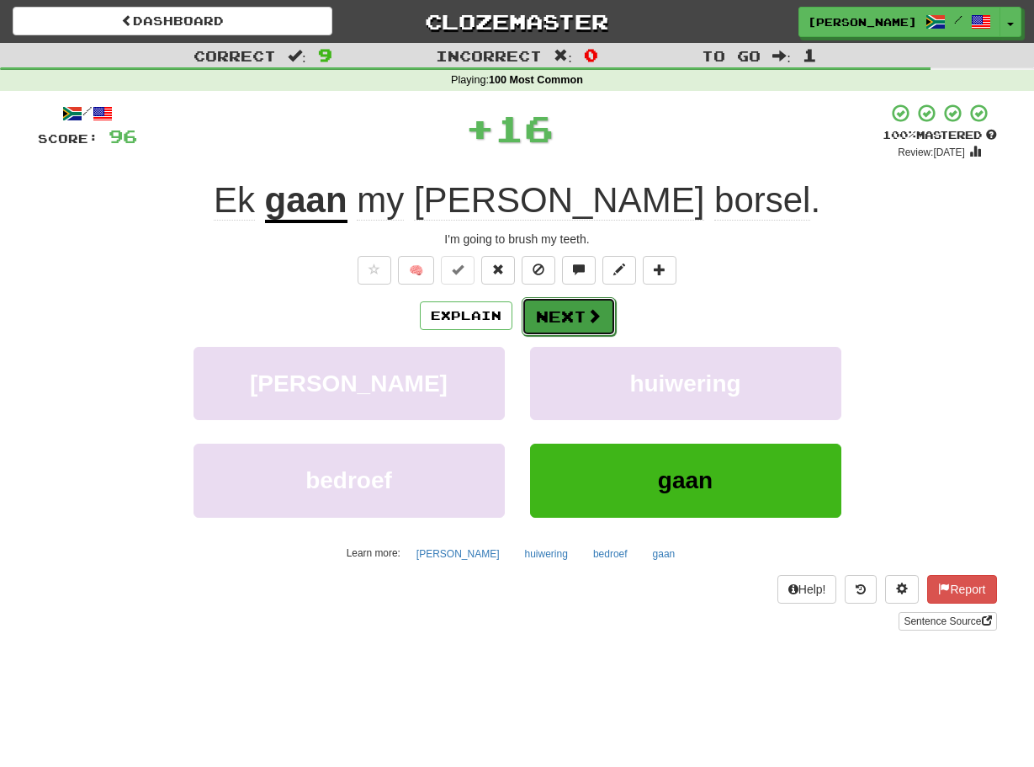
click at [534, 310] on button "Next" at bounding box center [569, 316] width 94 height 39
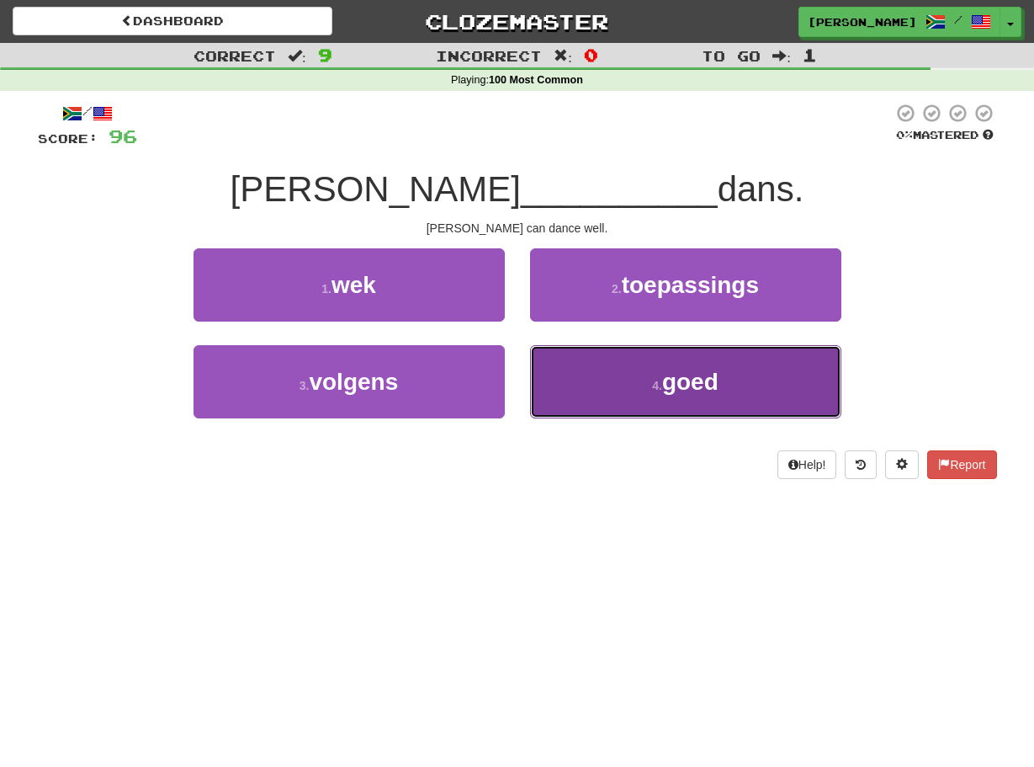
click at [546, 366] on button "4 . goed" at bounding box center [685, 381] width 311 height 73
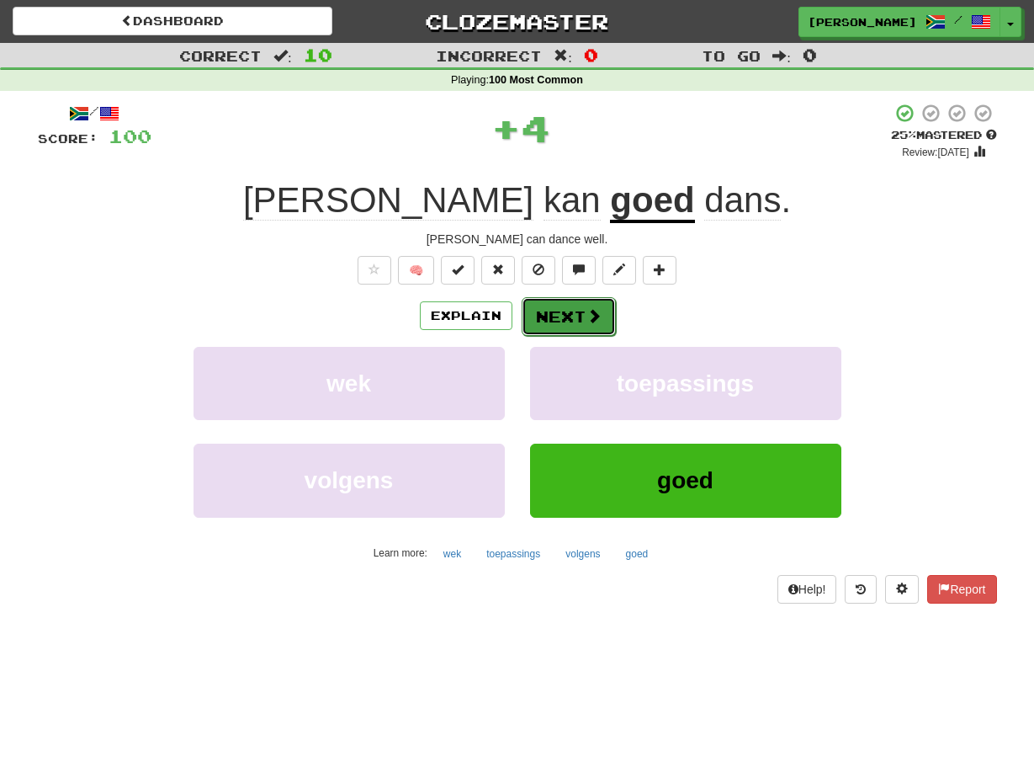
click at [532, 317] on button "Next" at bounding box center [569, 316] width 94 height 39
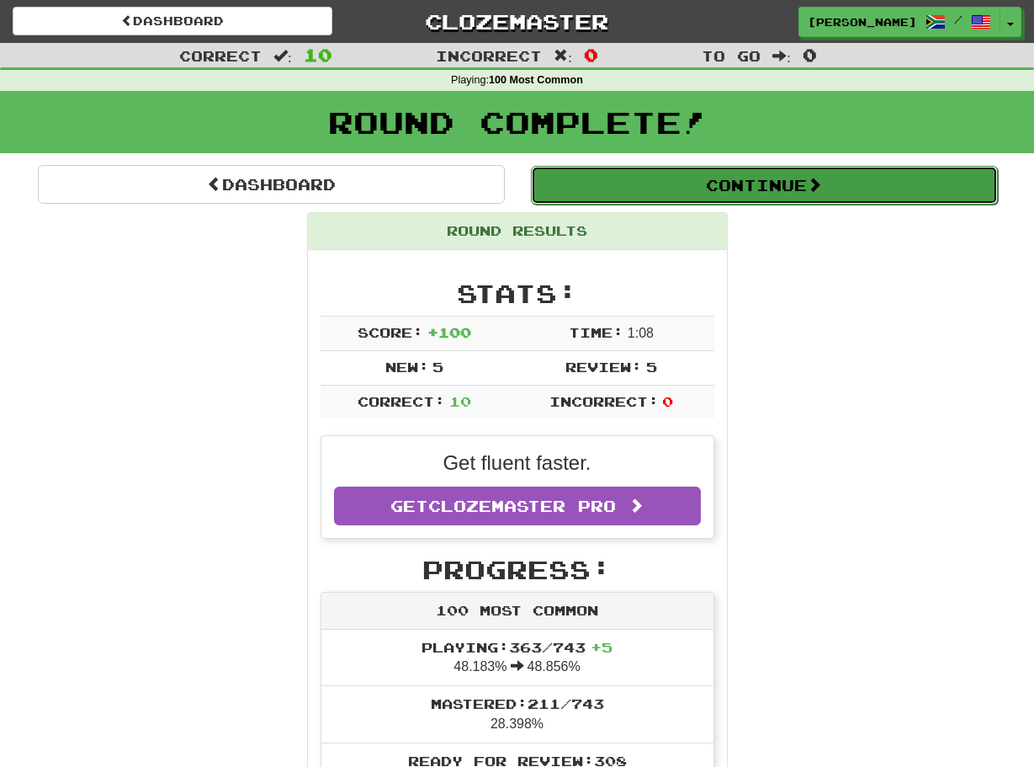
click at [544, 196] on button "Continue" at bounding box center [764, 185] width 467 height 39
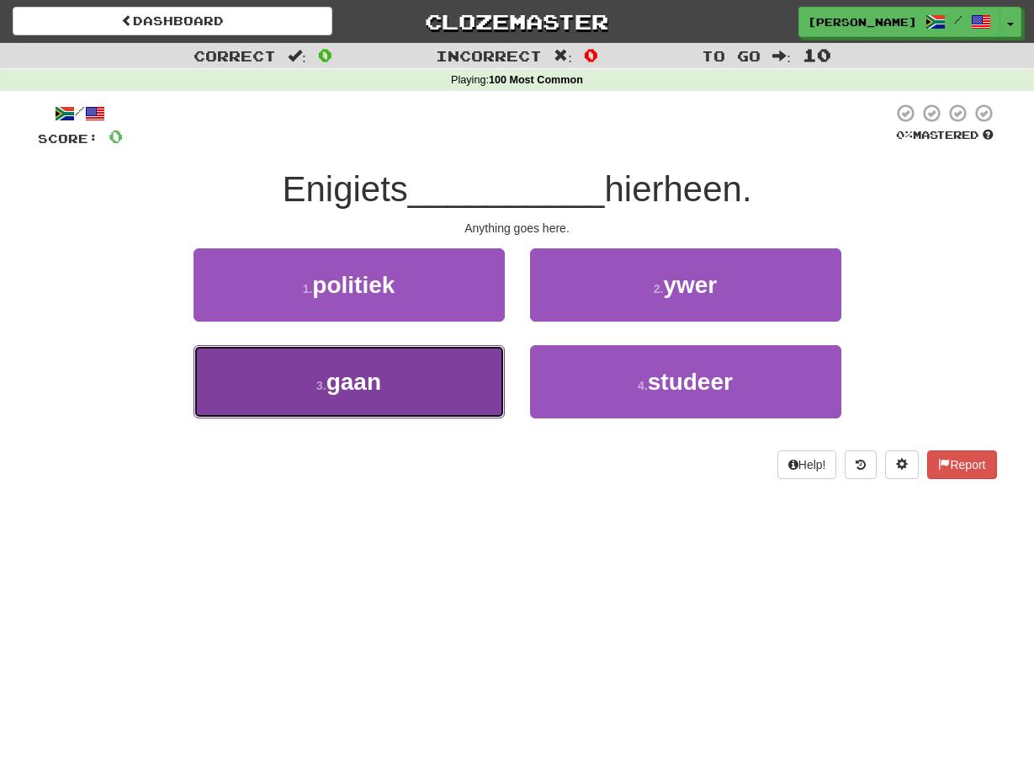
click at [484, 366] on button "3 . gaan" at bounding box center [349, 381] width 311 height 73
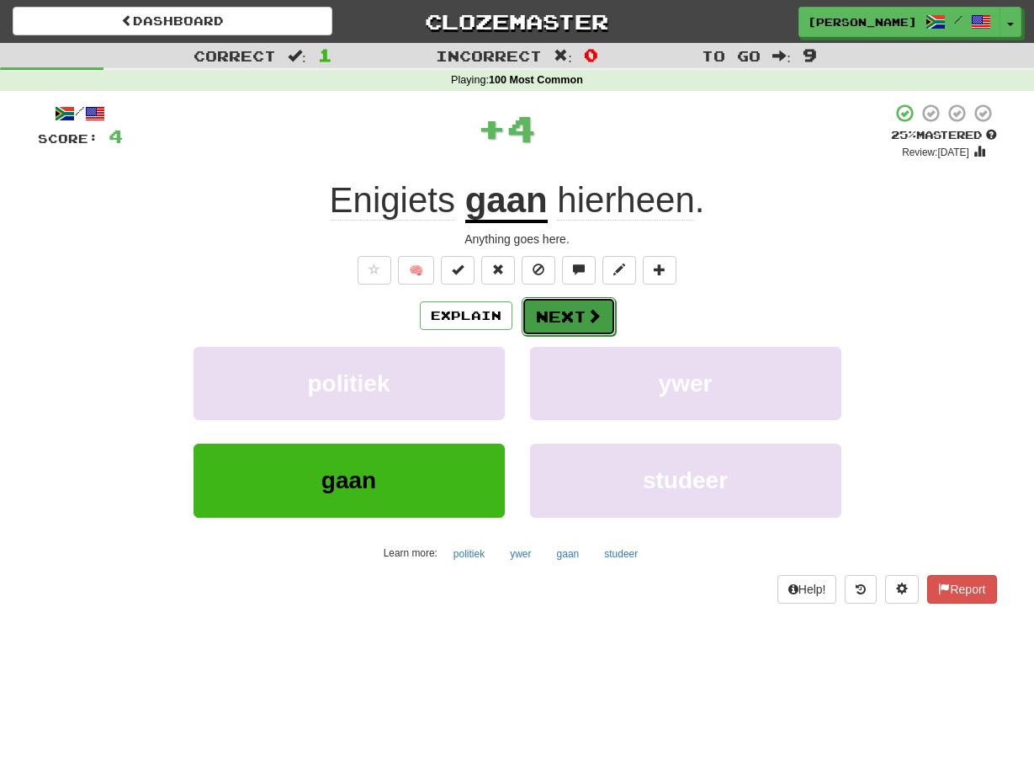
click at [523, 327] on button "Next" at bounding box center [569, 316] width 94 height 39
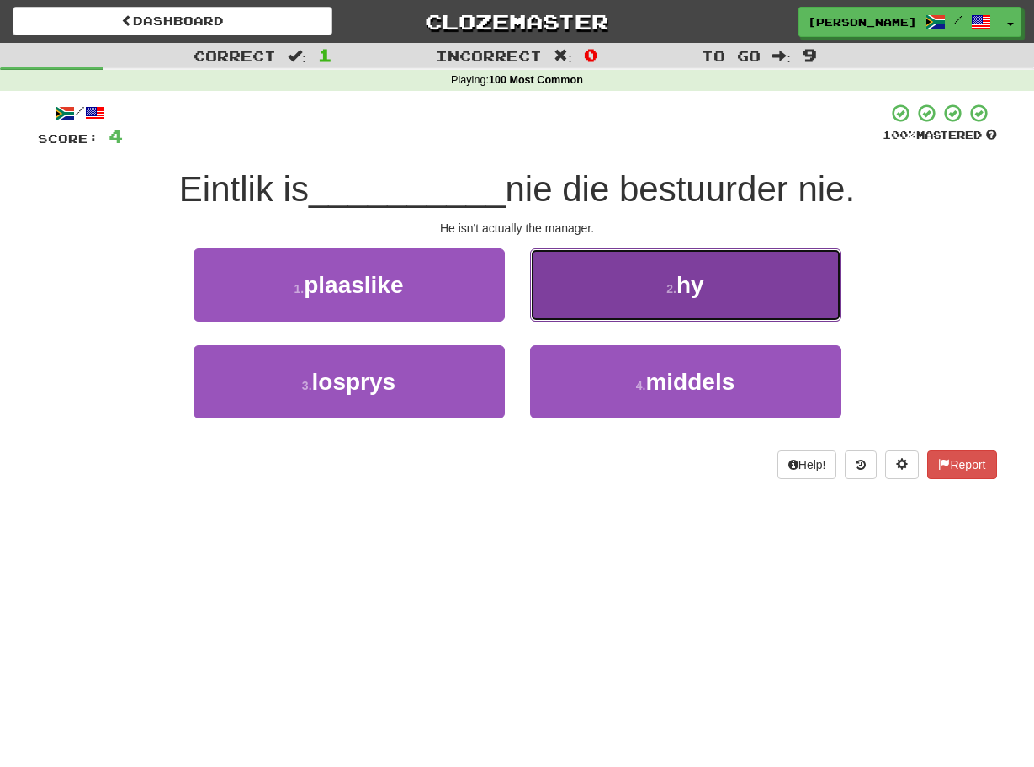
click at [534, 304] on button "2 . hy" at bounding box center [685, 284] width 311 height 73
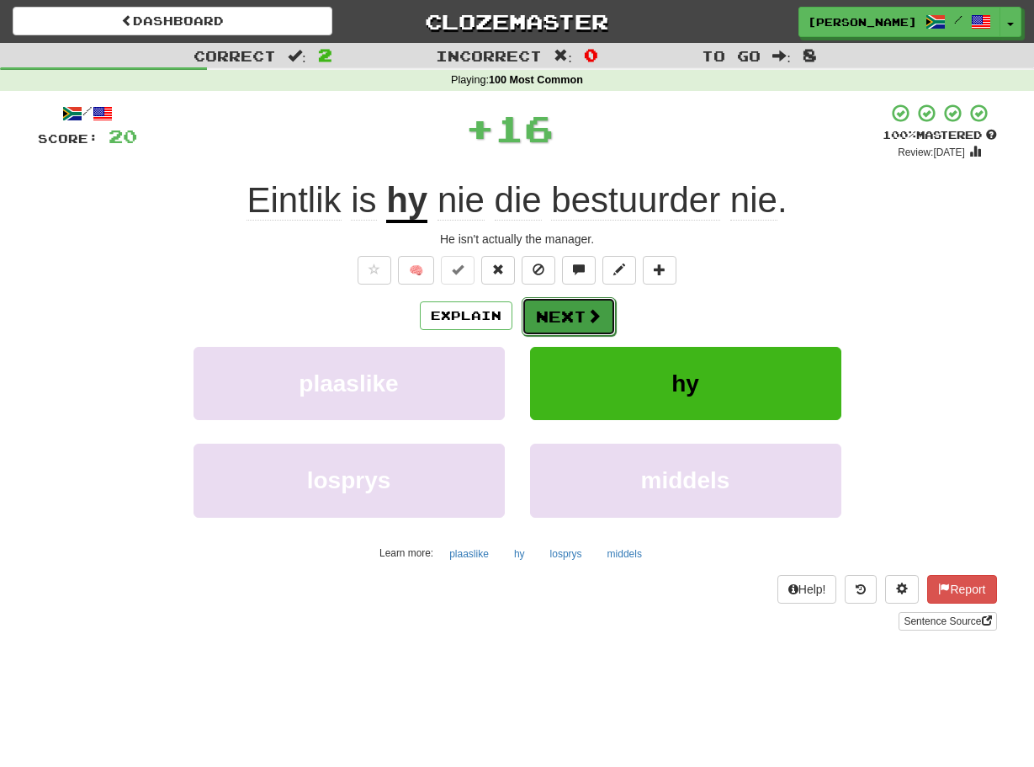
click at [532, 308] on button "Next" at bounding box center [569, 316] width 94 height 39
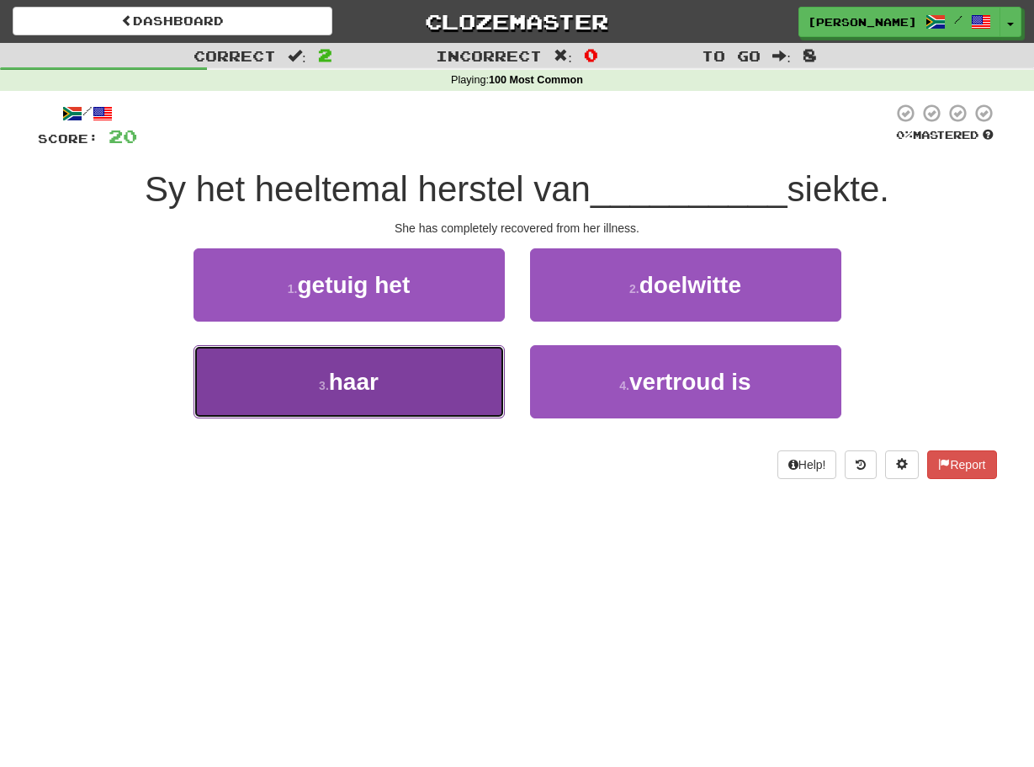
click at [498, 361] on button "3 . haar" at bounding box center [349, 381] width 311 height 73
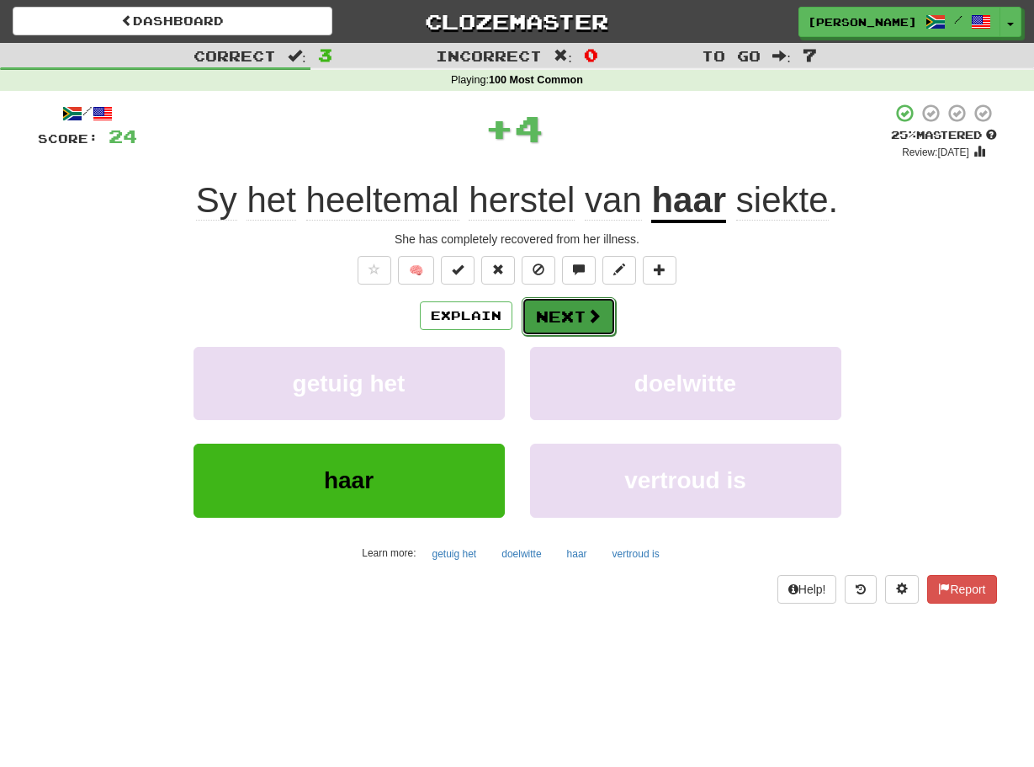
click at [531, 314] on button "Next" at bounding box center [569, 316] width 94 height 39
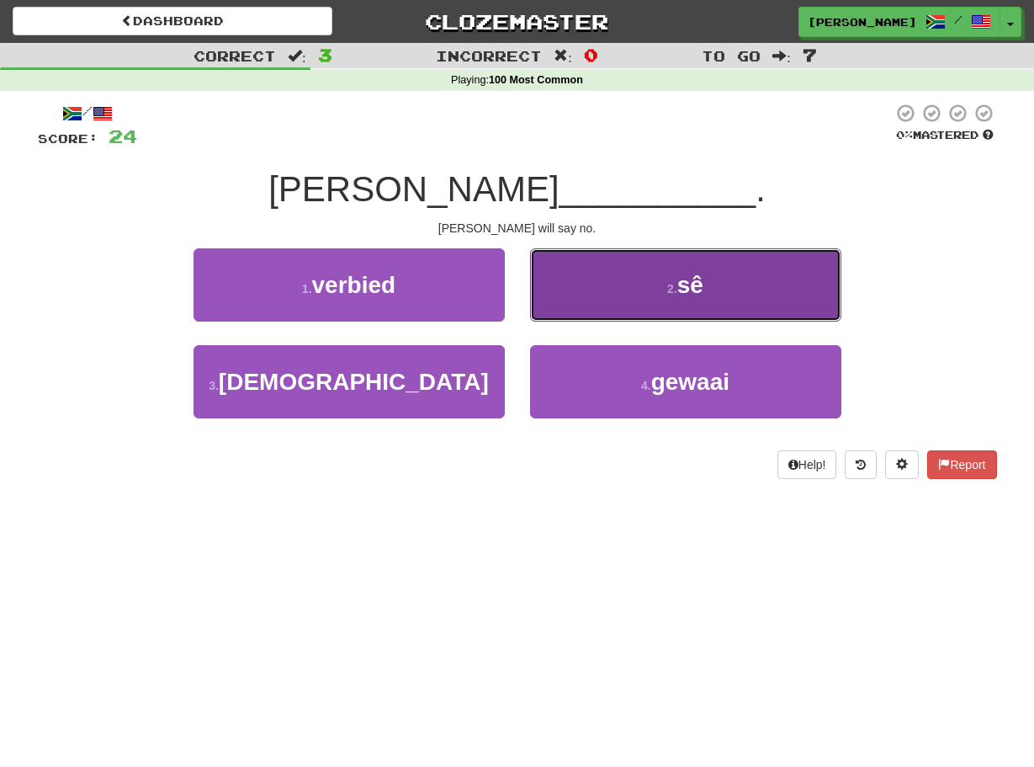
click at [532, 305] on button "2 . sê" at bounding box center [685, 284] width 311 height 73
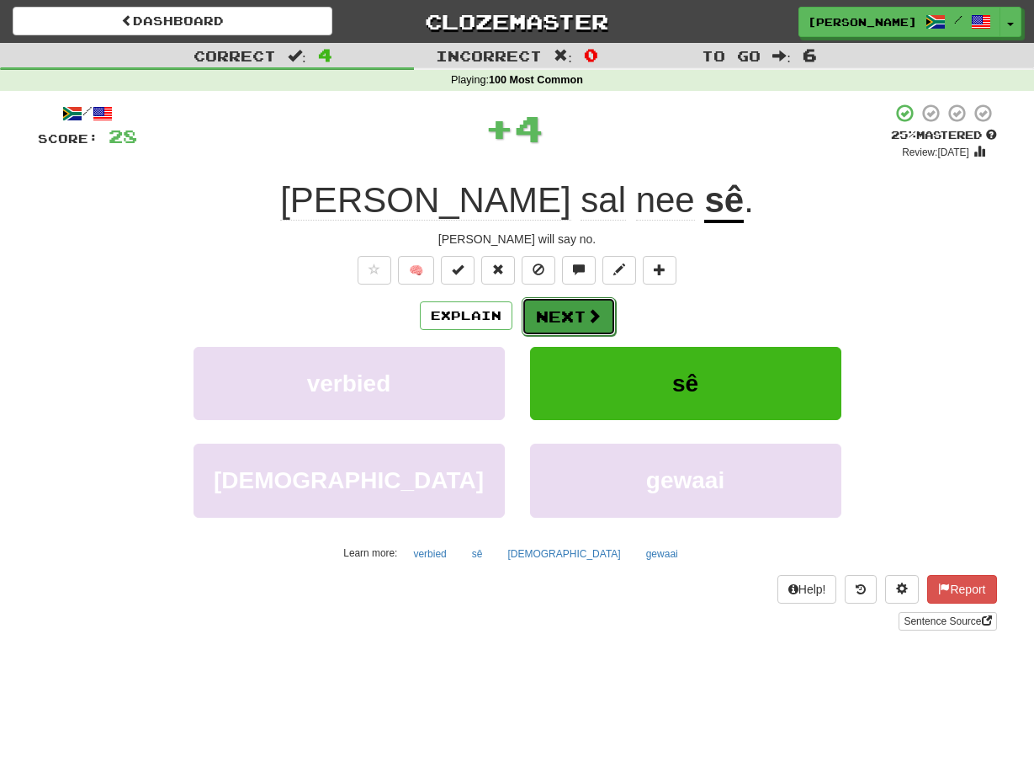
click at [530, 309] on button "Next" at bounding box center [569, 316] width 94 height 39
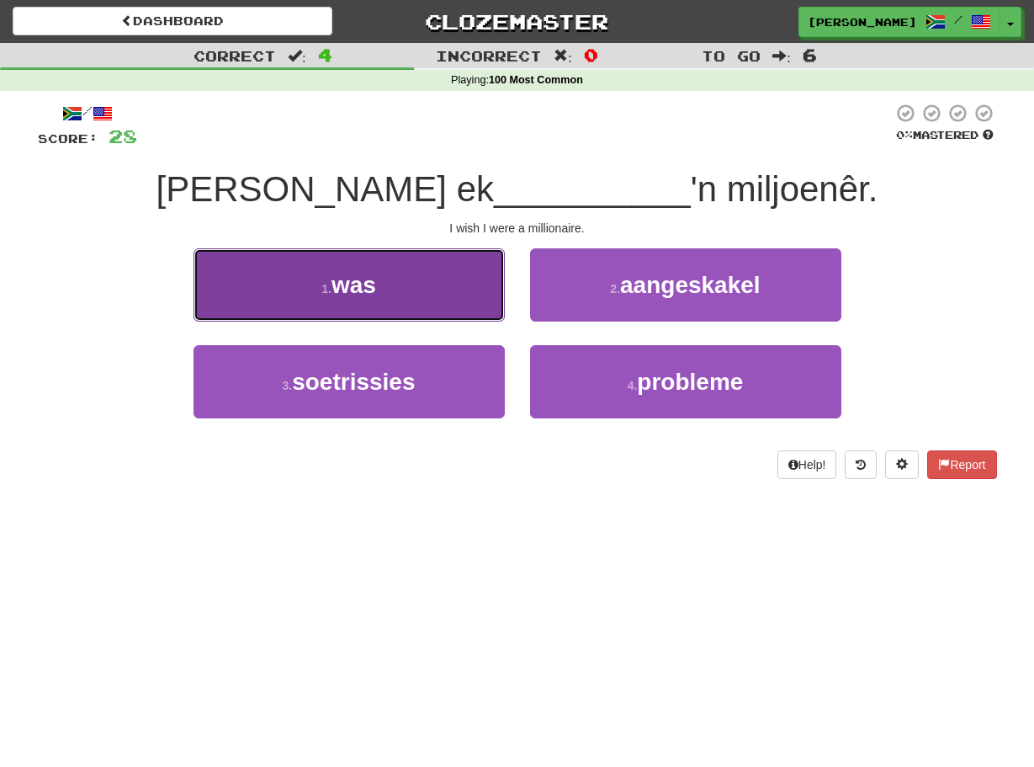
click at [492, 300] on button "1 . was" at bounding box center [349, 284] width 311 height 73
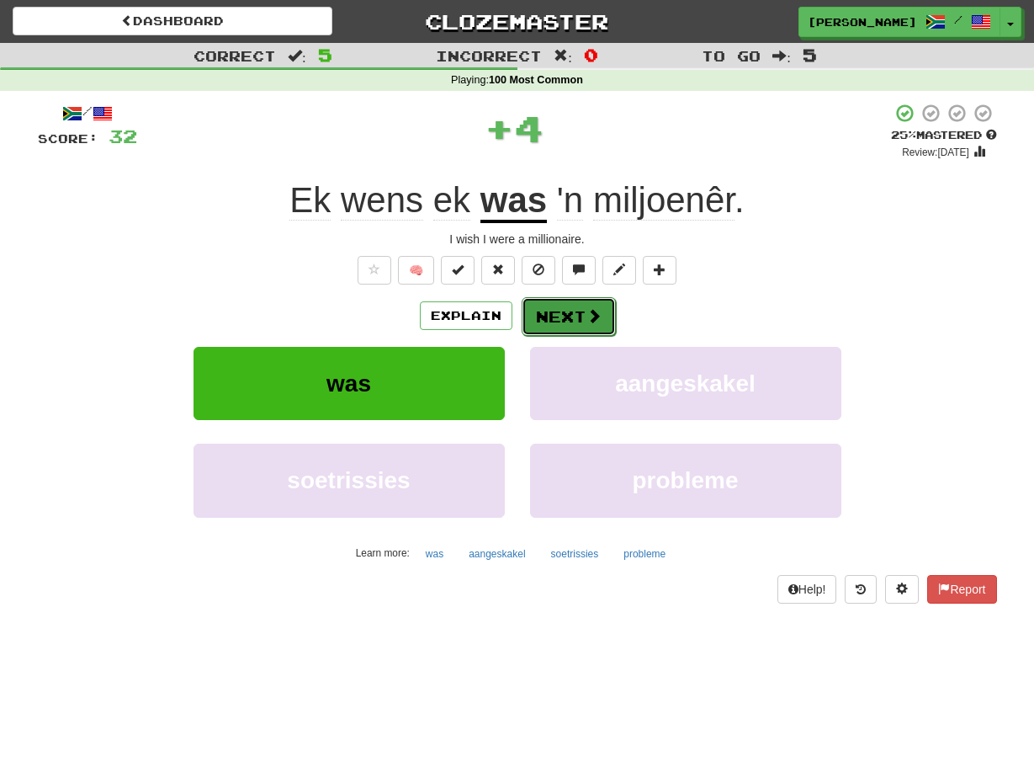
click at [526, 311] on button "Next" at bounding box center [569, 316] width 94 height 39
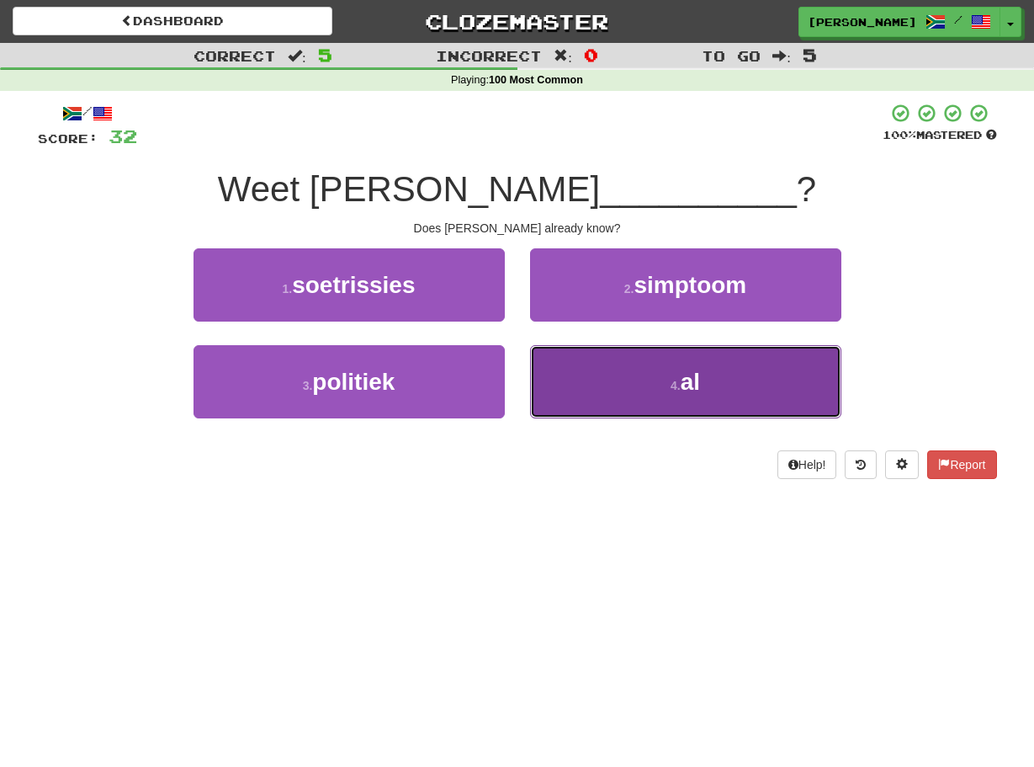
click at [536, 355] on button "4 . al" at bounding box center [685, 381] width 311 height 73
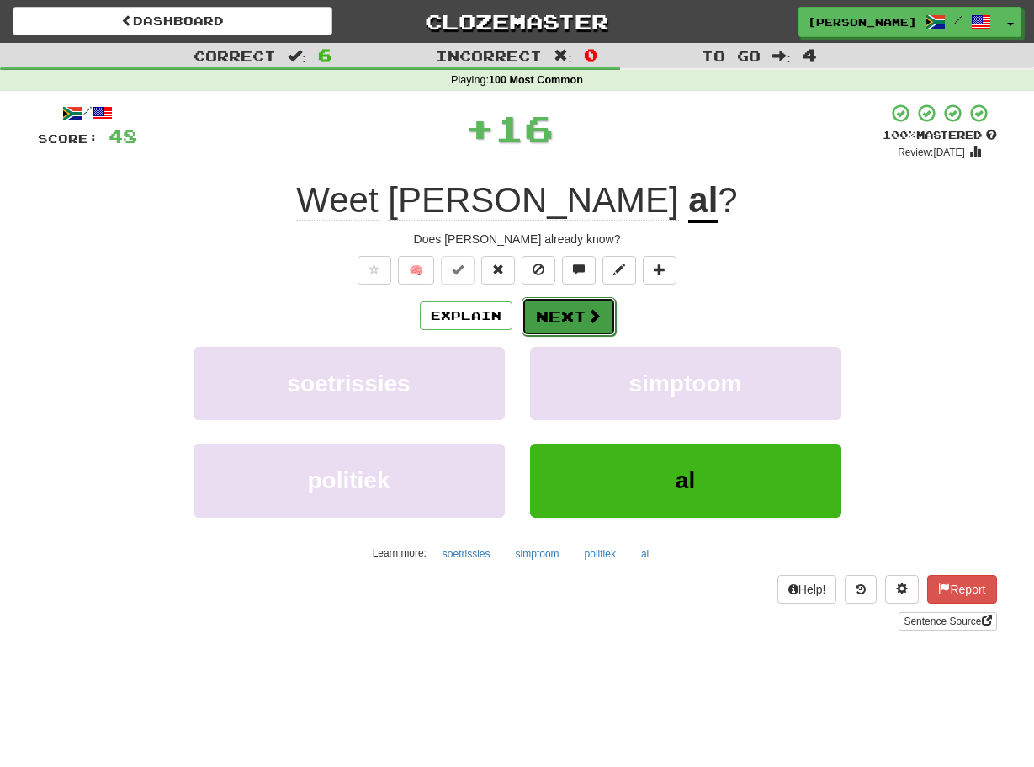
click at [533, 322] on button "Next" at bounding box center [569, 316] width 94 height 39
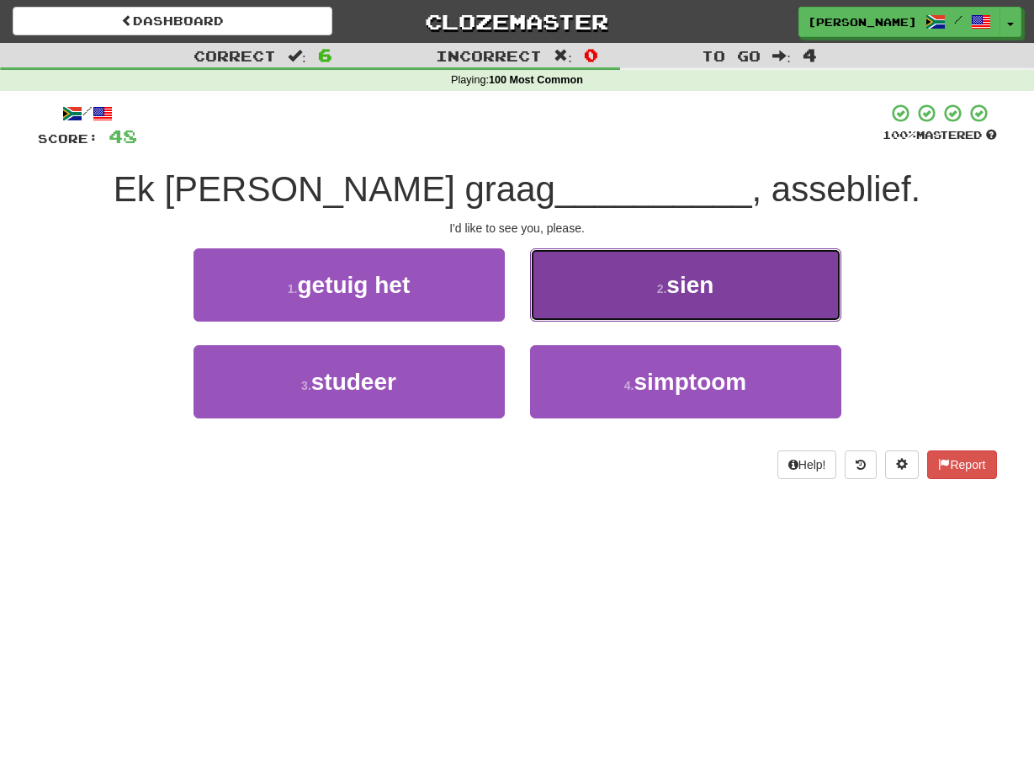
click at [537, 304] on button "2 . sien" at bounding box center [685, 284] width 311 height 73
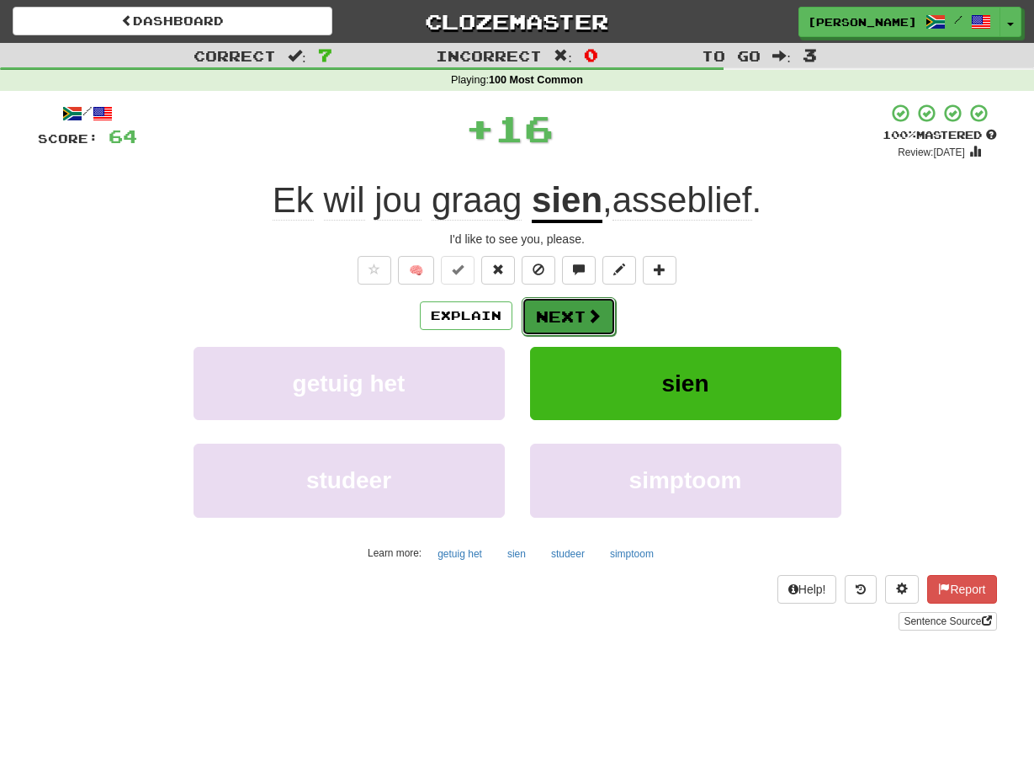
click at [533, 307] on button "Next" at bounding box center [569, 316] width 94 height 39
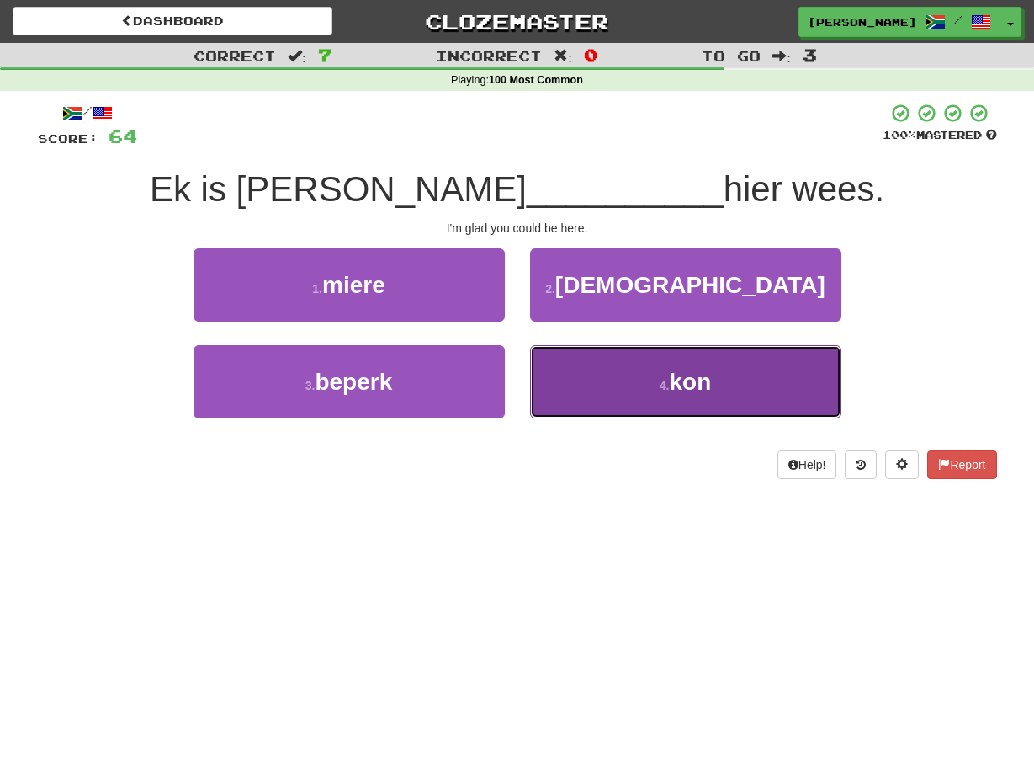
click at [540, 364] on button "4 . kon" at bounding box center [685, 381] width 311 height 73
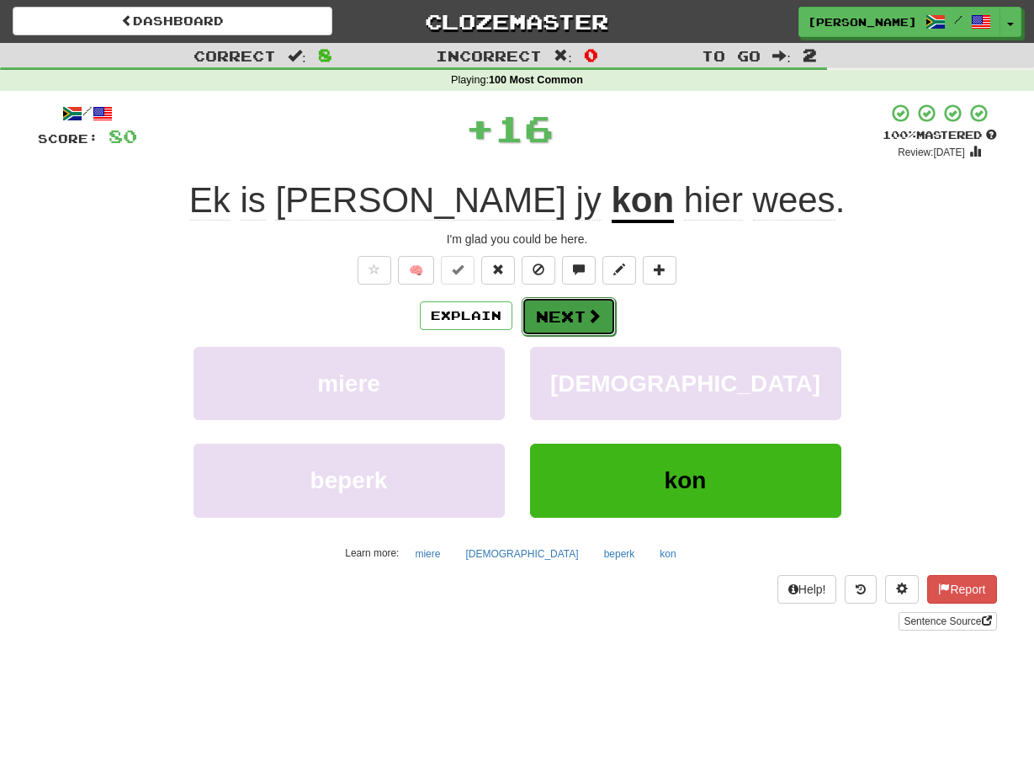
click at [528, 320] on button "Next" at bounding box center [569, 316] width 94 height 39
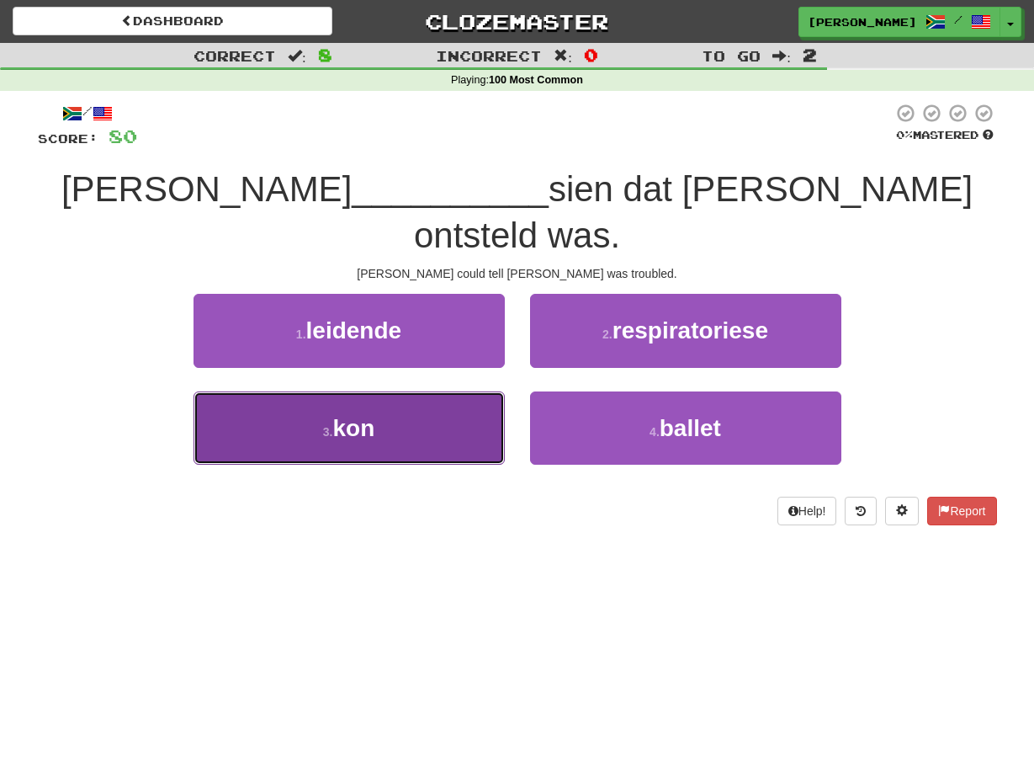
click at [483, 391] on button "3 . kon" at bounding box center [349, 427] width 311 height 73
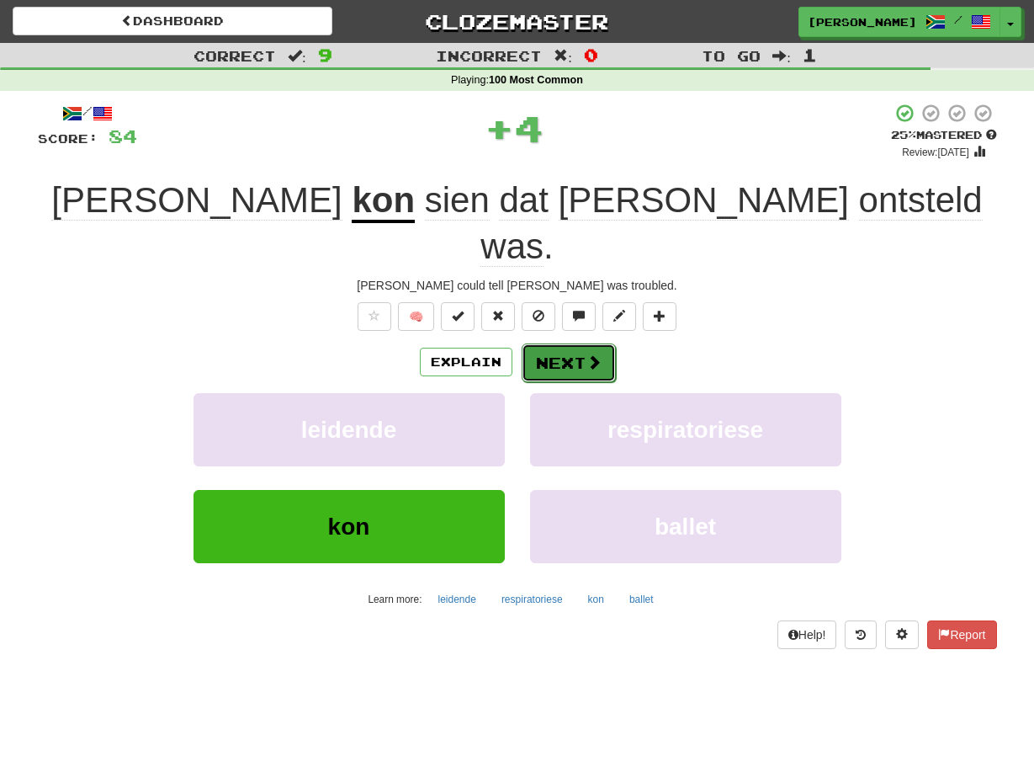
click at [523, 343] on button "Next" at bounding box center [569, 362] width 94 height 39
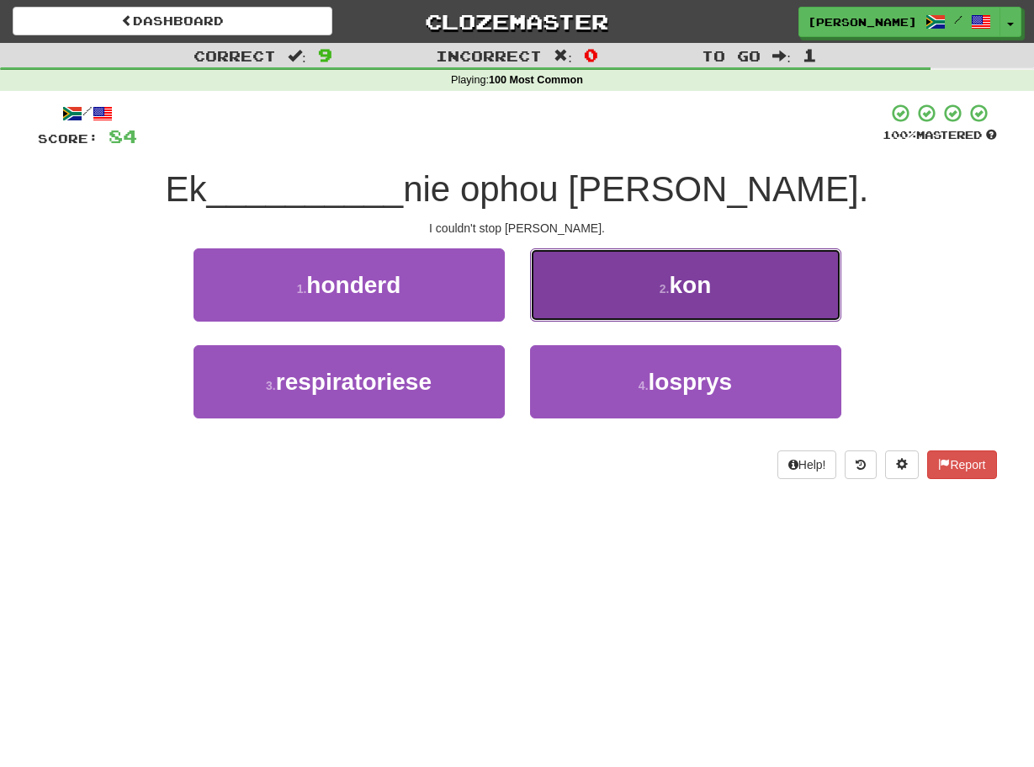
click at [539, 307] on button "2 . kon" at bounding box center [685, 284] width 311 height 73
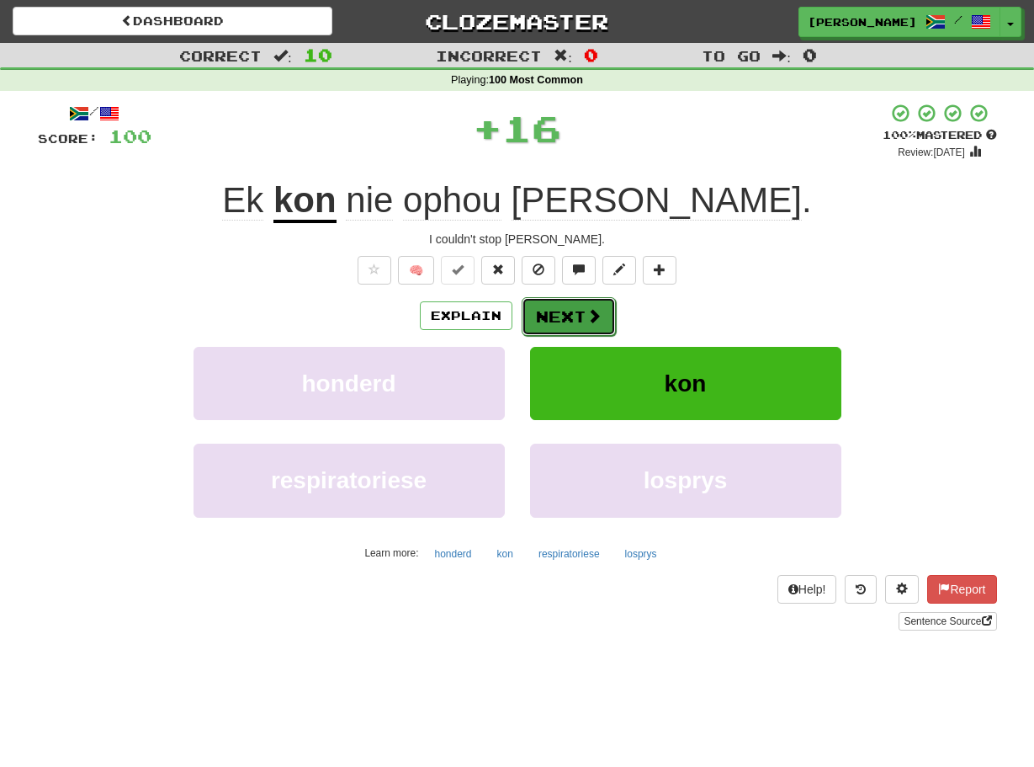
click at [536, 311] on button "Next" at bounding box center [569, 316] width 94 height 39
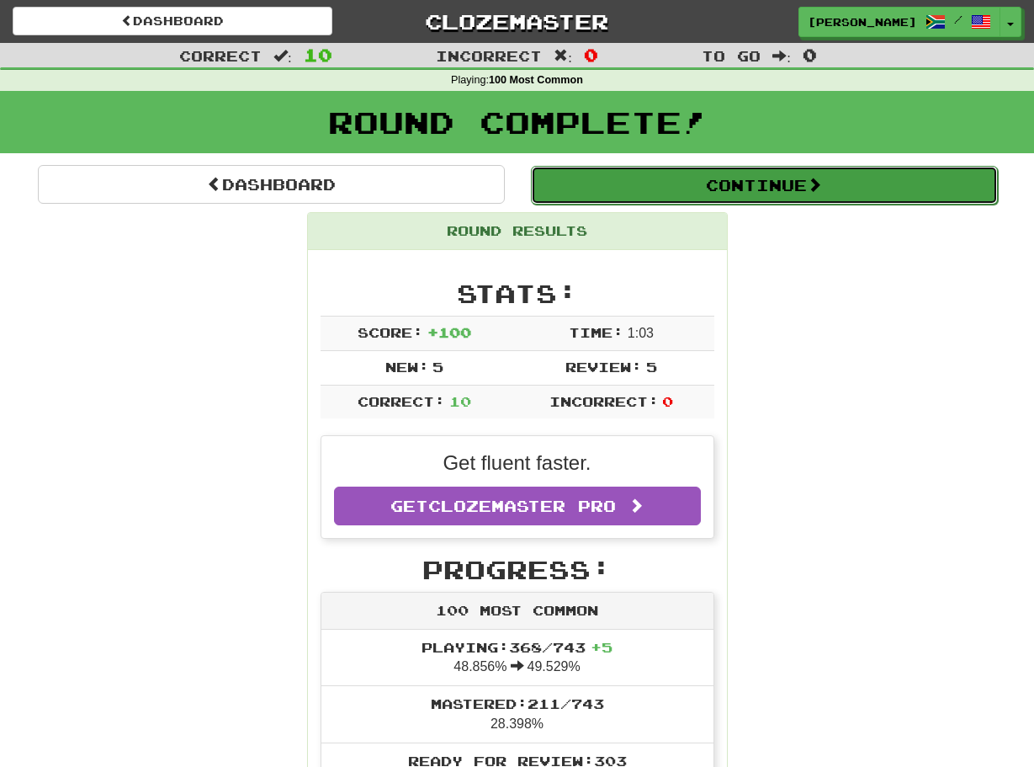
click at [556, 189] on button "Continue" at bounding box center [764, 185] width 467 height 39
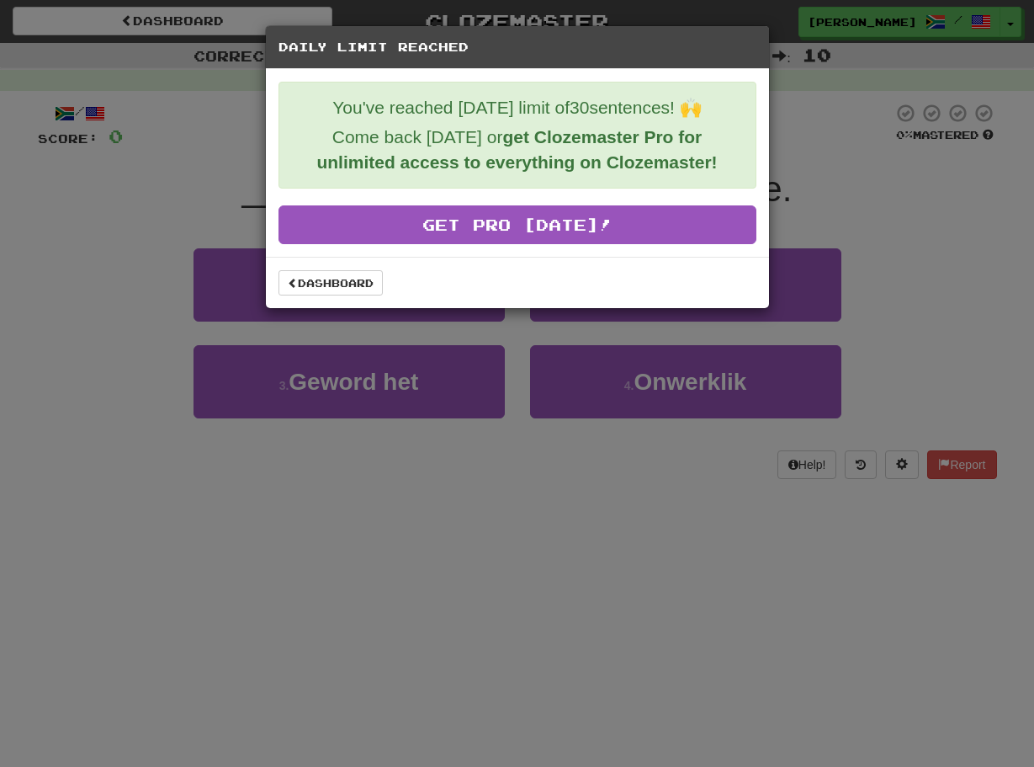
click at [111, 238] on div "Daily Limit Reached You've reached today's limit of 30 sentences! 🙌 Come back t…" at bounding box center [517, 383] width 1034 height 767
click at [303, 284] on link "Dashboard" at bounding box center [331, 282] width 104 height 25
